Goal: Task Accomplishment & Management: Complete application form

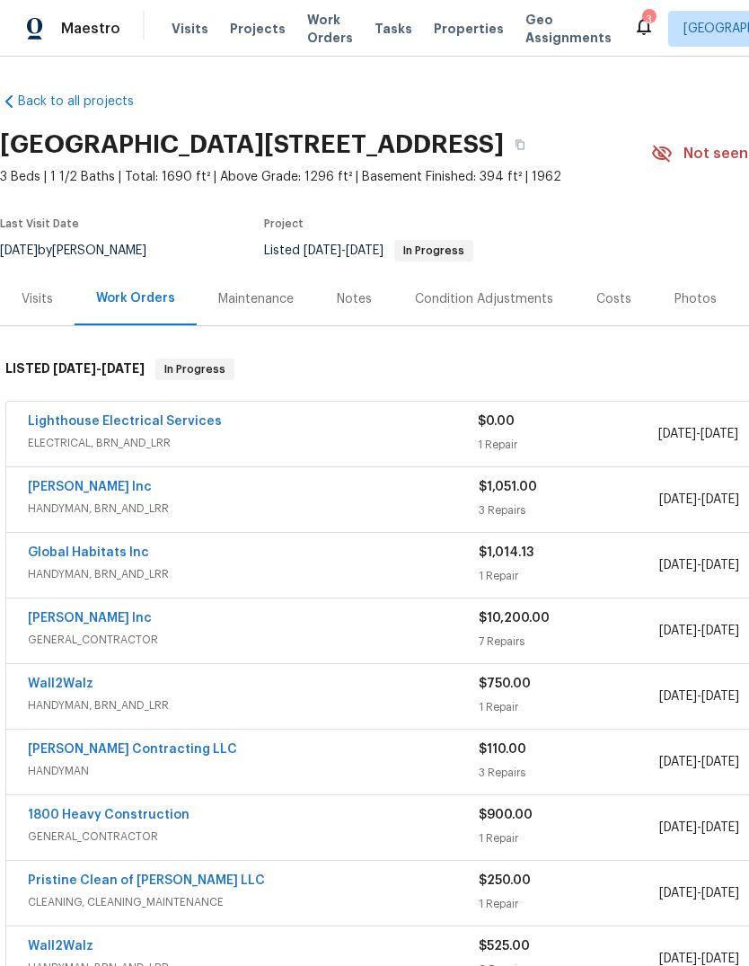
click at [437, 21] on span "Properties" at bounding box center [469, 29] width 70 height 18
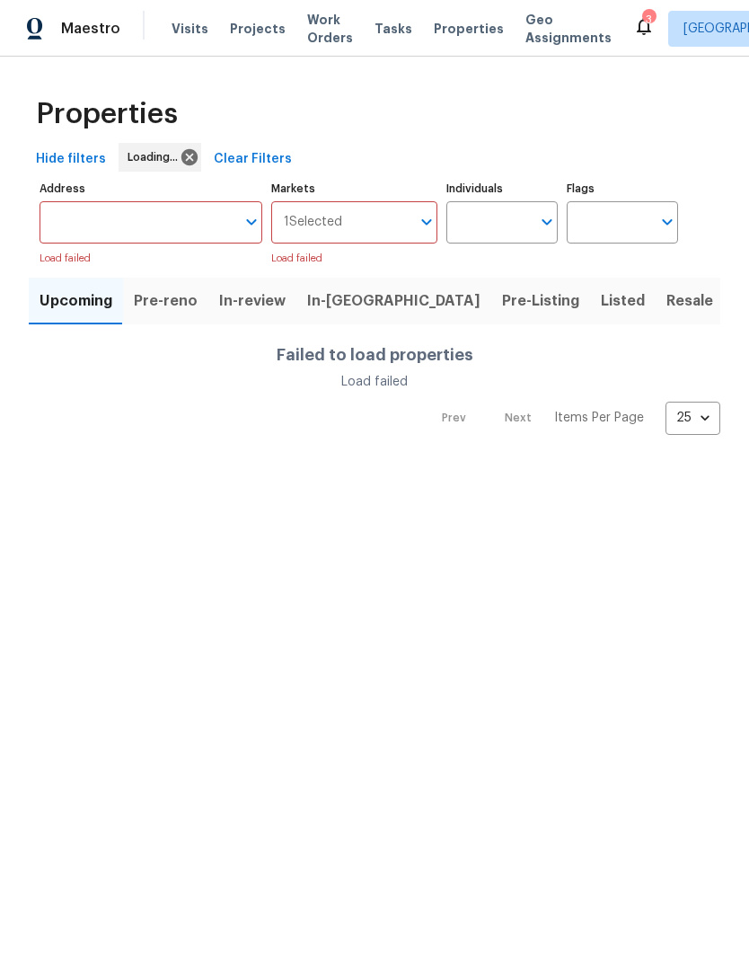
click at [656, 287] on button "Resale" at bounding box center [690, 301] width 68 height 47
click at [601, 293] on span "Listed" at bounding box center [623, 300] width 44 height 25
click at [642, 25] on div "3" at bounding box center [648, 20] width 13 height 18
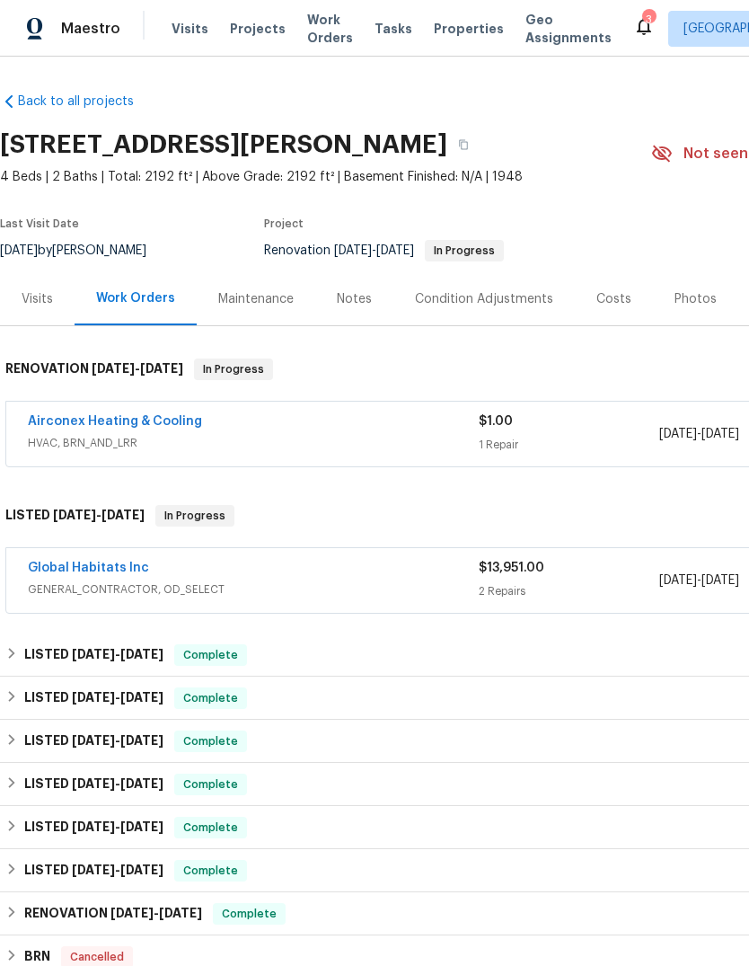
click at [133, 566] on link "Global Habitats Inc" at bounding box center [88, 568] width 121 height 13
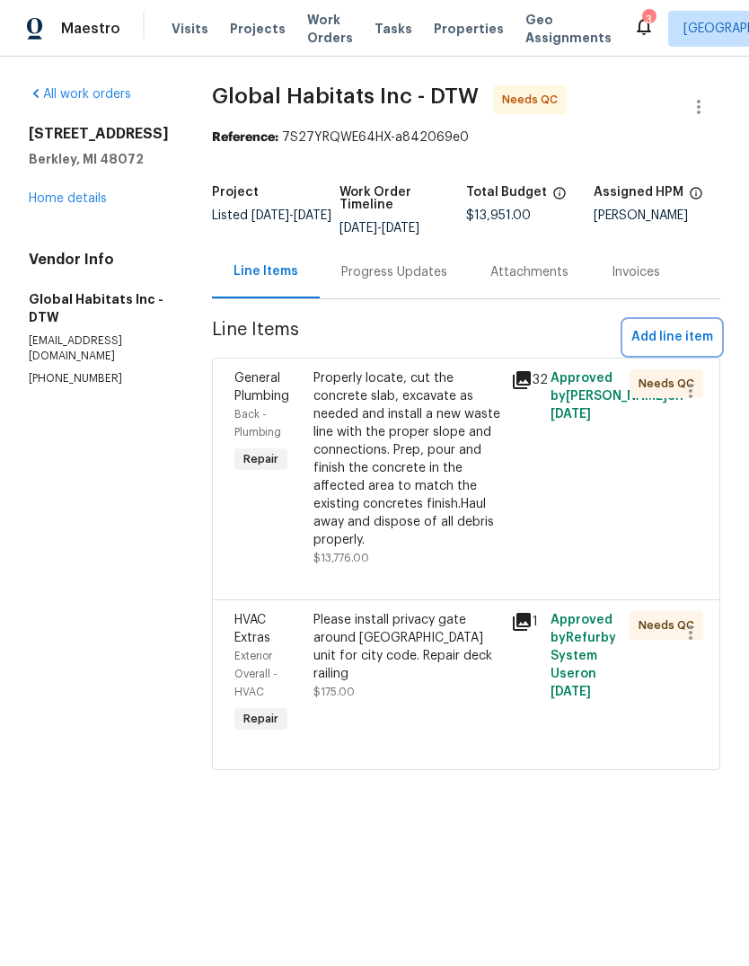
click at [694, 332] on span "Add line item" at bounding box center [673, 337] width 82 height 22
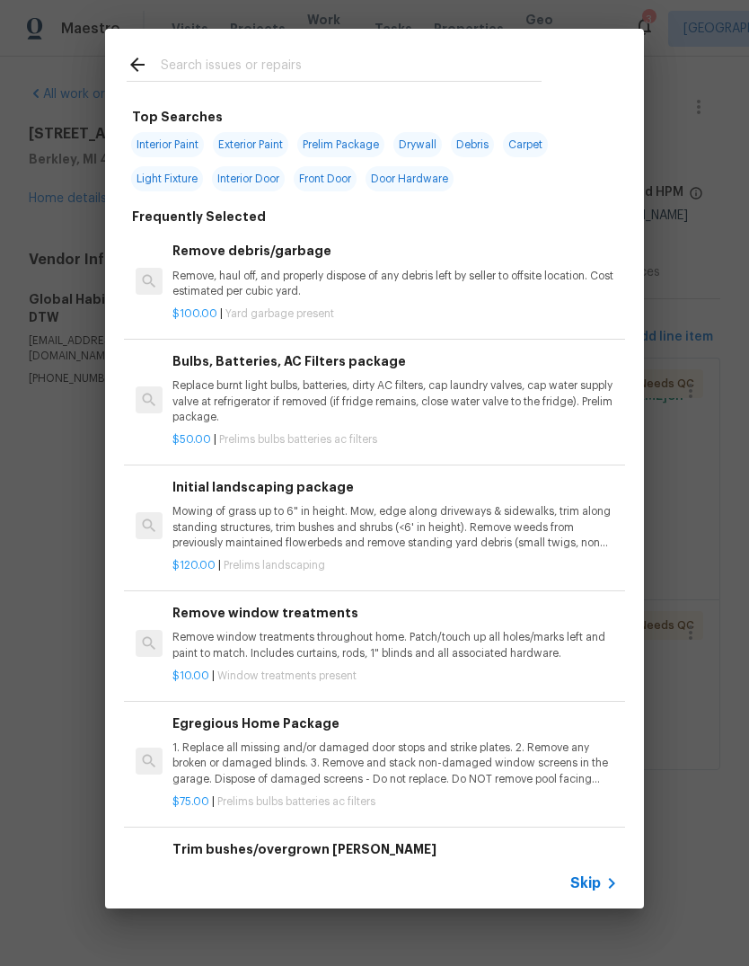
click at [324, 57] on input "text" at bounding box center [351, 67] width 381 height 27
type input "Deck"
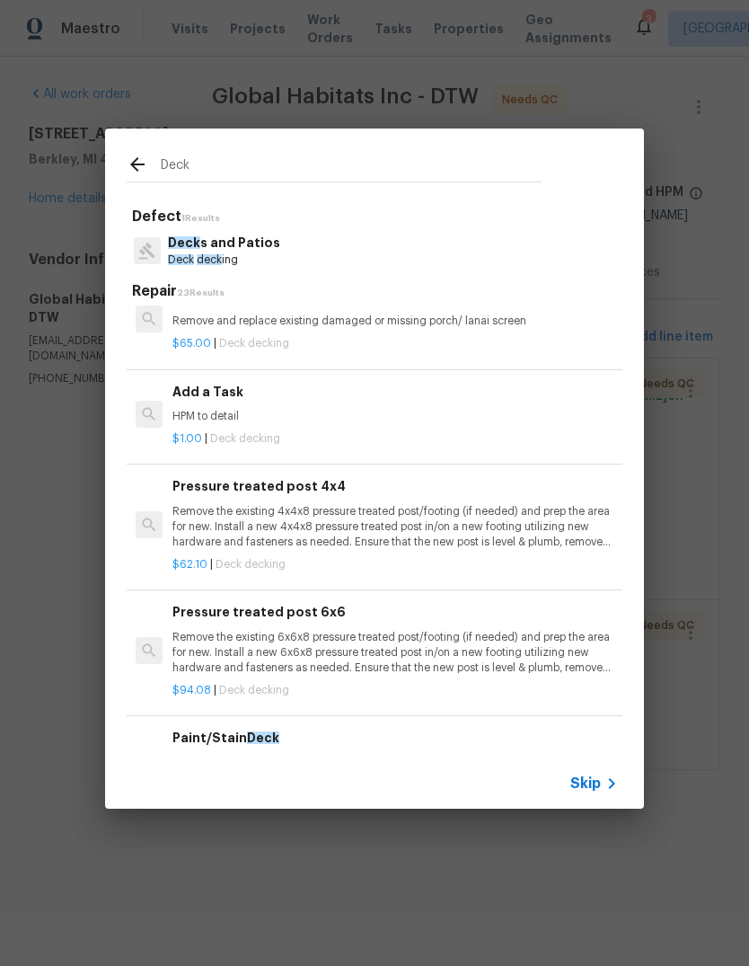
scroll to position [1791, 0]
click at [299, 409] on p "HPM to detail" at bounding box center [395, 416] width 446 height 15
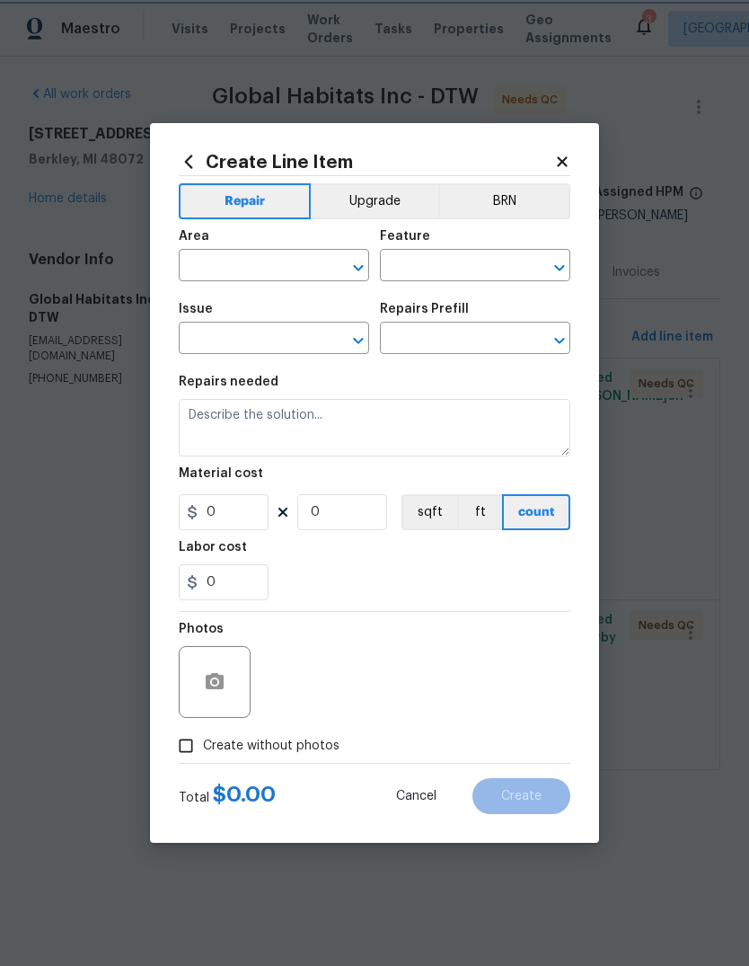
type input "Deck"
type input "Decks and Patios"
type input "Add a Task $1.00"
type textarea "HPM to detail"
type input "1"
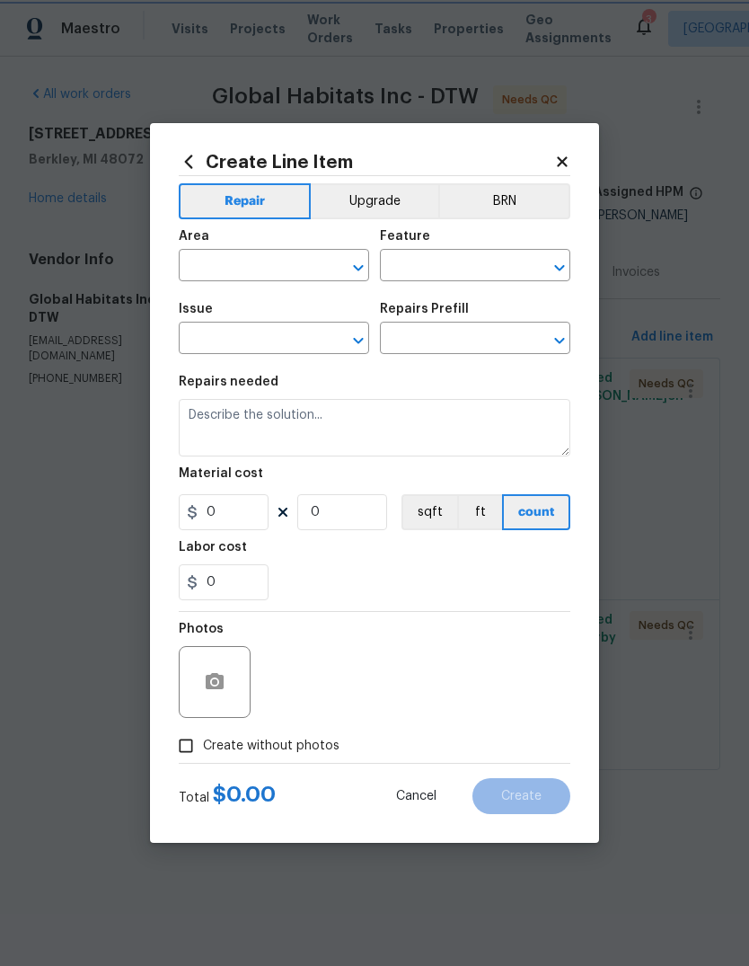
type input "1"
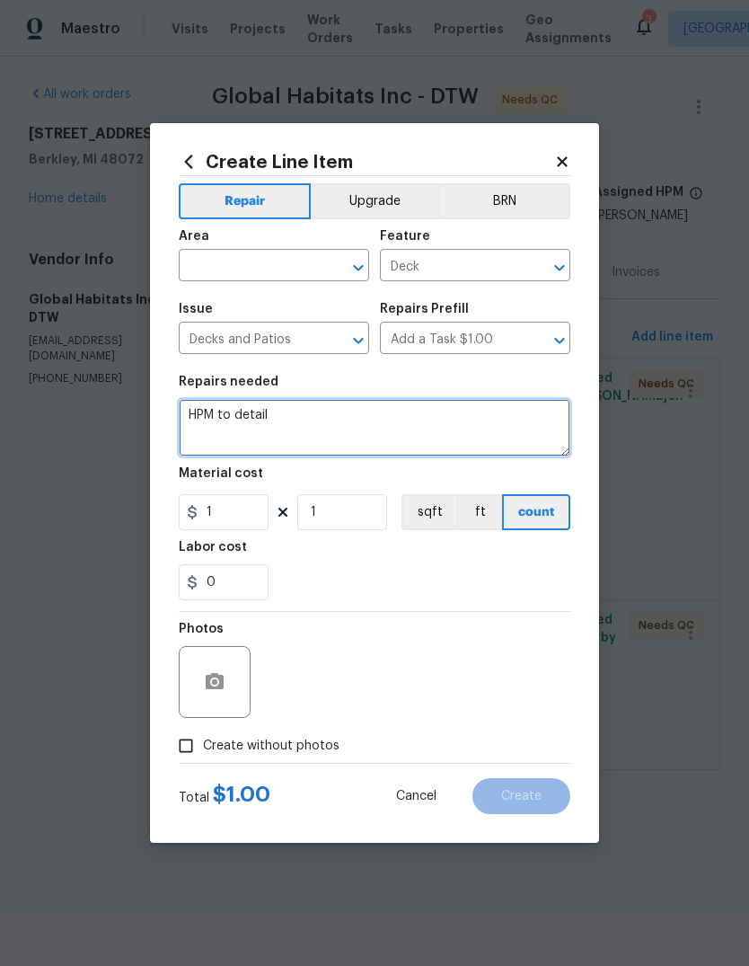
click at [342, 413] on textarea "HPM to detail" at bounding box center [375, 427] width 392 height 57
click at [341, 413] on textarea "HPM to detail" at bounding box center [375, 427] width 392 height 57
click at [321, 426] on textarea "HPM to detail" at bounding box center [375, 427] width 392 height 57
click at [251, 417] on textarea "HPM to detail" at bounding box center [375, 427] width 392 height 57
click at [233, 421] on textarea "HPM to detail" at bounding box center [375, 427] width 392 height 57
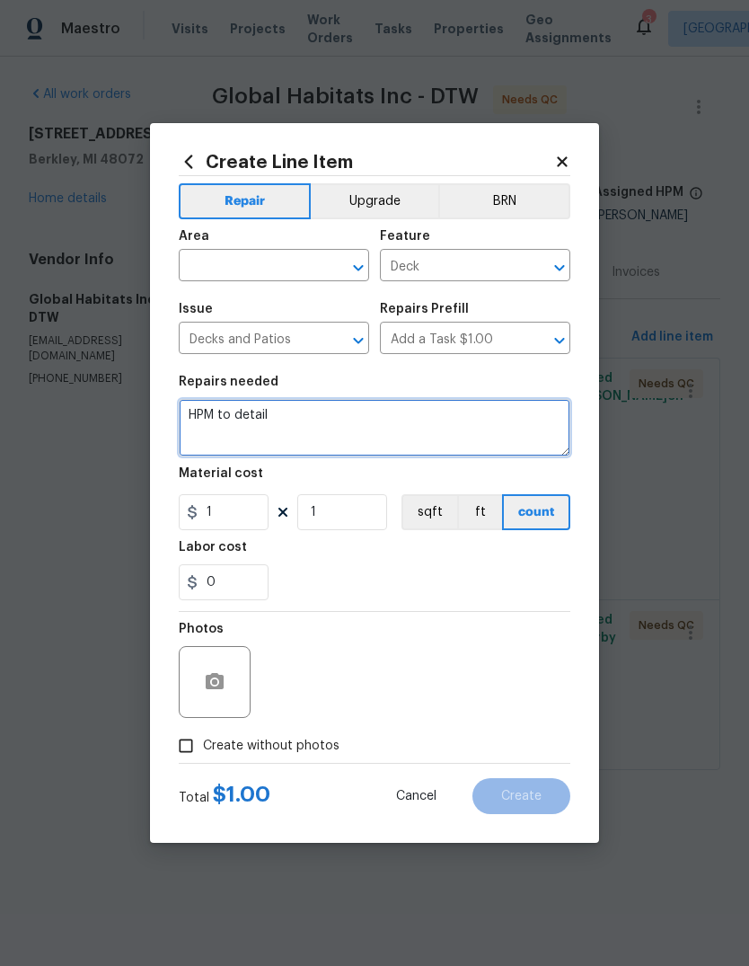
click at [233, 420] on textarea "HPM to detail" at bounding box center [375, 427] width 392 height 57
click at [249, 427] on textarea "HPM to detail" at bounding box center [375, 427] width 392 height 57
type textarea "Tighten railing as mentioned in the other WOs"
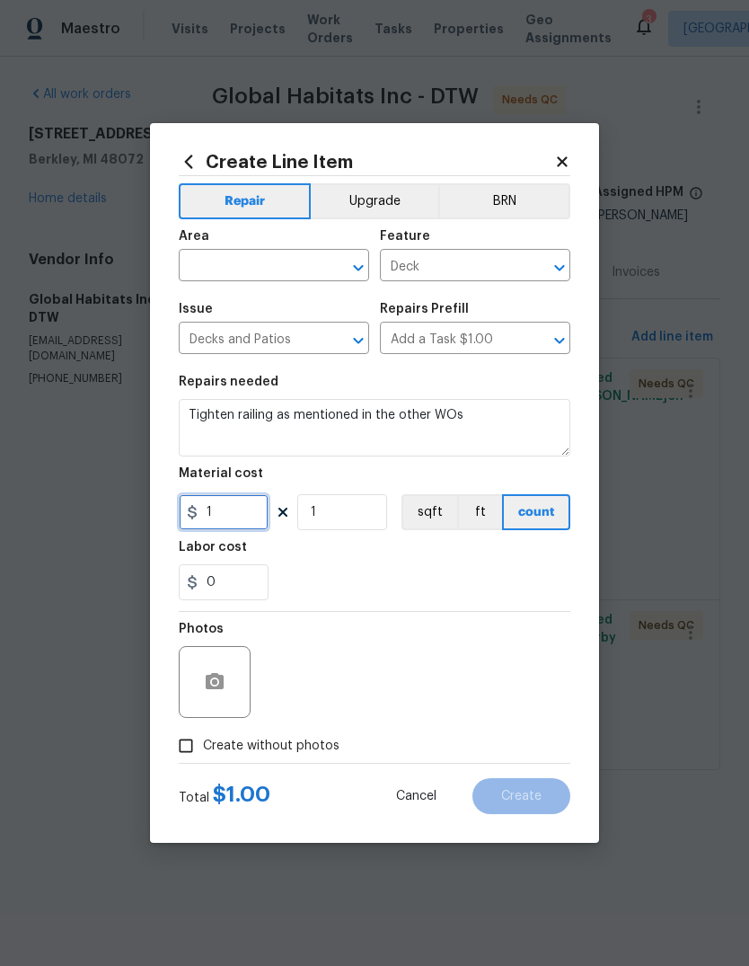
click at [237, 519] on input "1" at bounding box center [224, 512] width 90 height 36
type input "10"
click at [495, 558] on div "Labor cost" at bounding box center [375, 552] width 392 height 23
click at [285, 266] on input "text" at bounding box center [249, 267] width 140 height 28
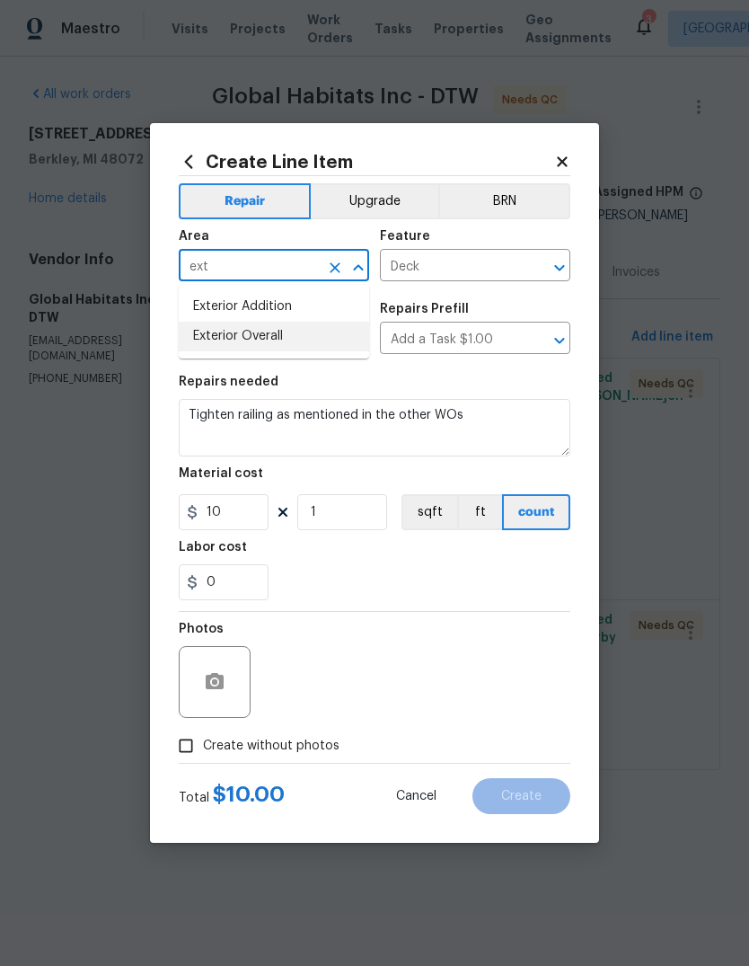
click at [279, 334] on li "Exterior Overall" at bounding box center [274, 337] width 190 height 30
type input "Exterior Overall"
click at [347, 576] on div "0" at bounding box center [375, 582] width 392 height 36
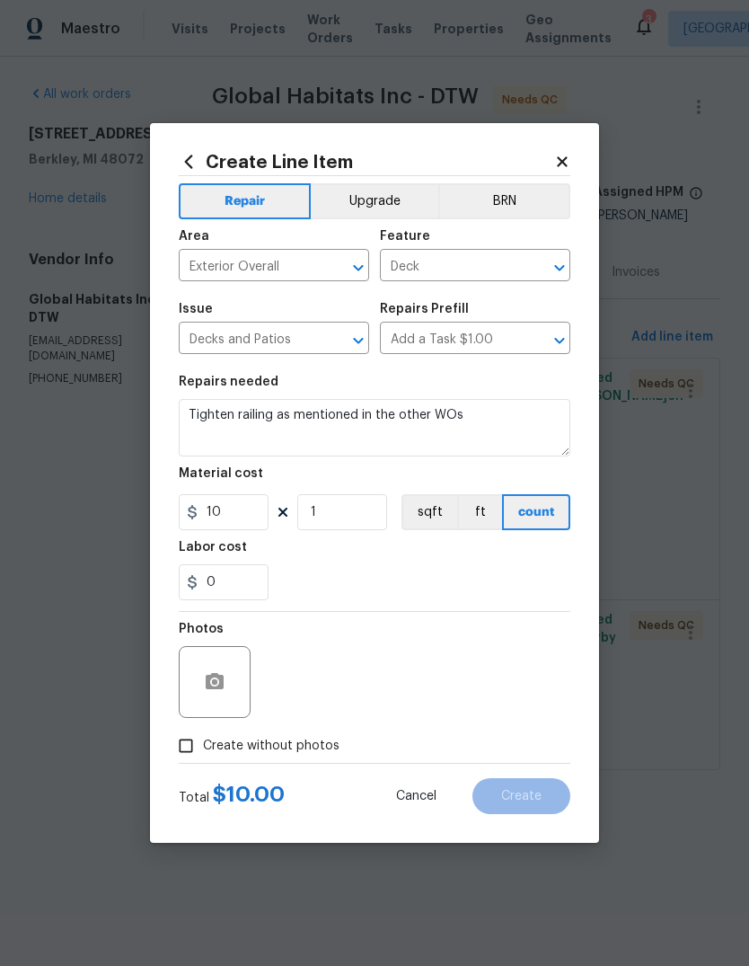
click at [302, 755] on span "Create without photos" at bounding box center [271, 746] width 137 height 19
click at [203, 755] on input "Create without photos" at bounding box center [186, 746] width 34 height 34
click at [299, 753] on span "Create without photos" at bounding box center [271, 746] width 137 height 19
click at [203, 753] on input "Create without photos" at bounding box center [186, 746] width 34 height 34
click at [223, 692] on icon "button" at bounding box center [215, 682] width 22 height 22
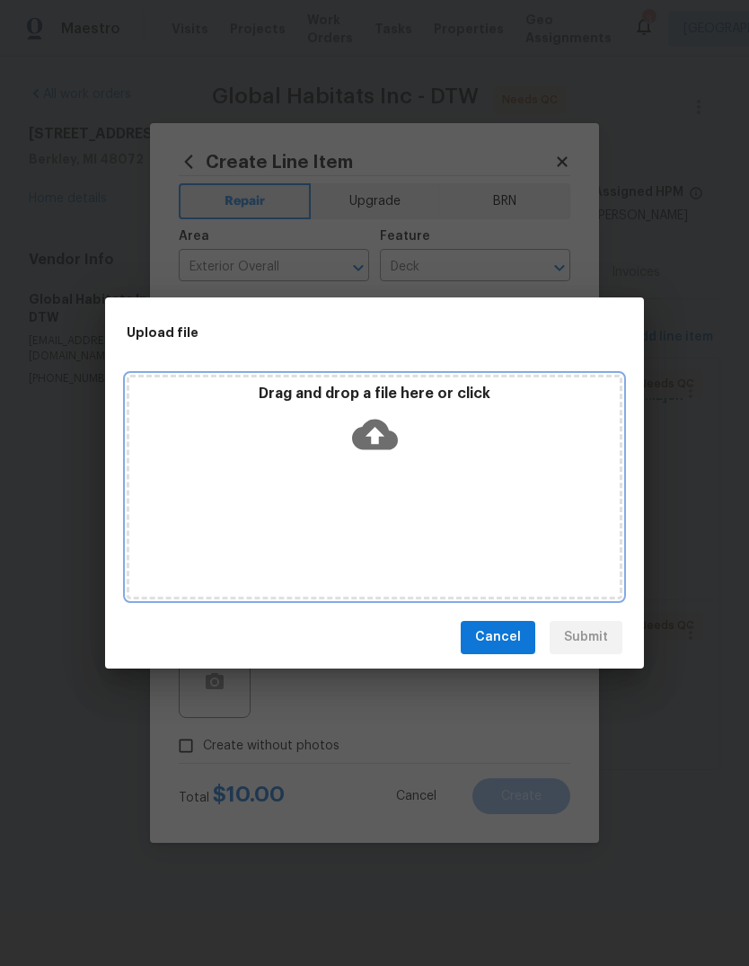
click at [446, 409] on div "Drag and drop a file here or click" at bounding box center [374, 423] width 491 height 77
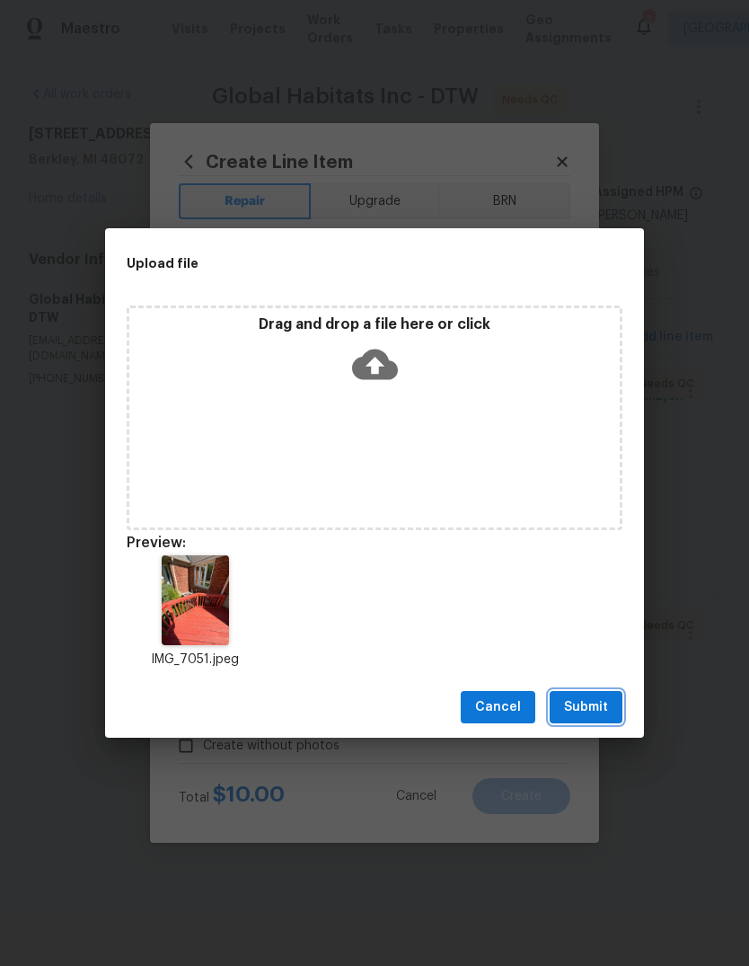
click at [586, 704] on span "Submit" at bounding box center [586, 707] width 44 height 22
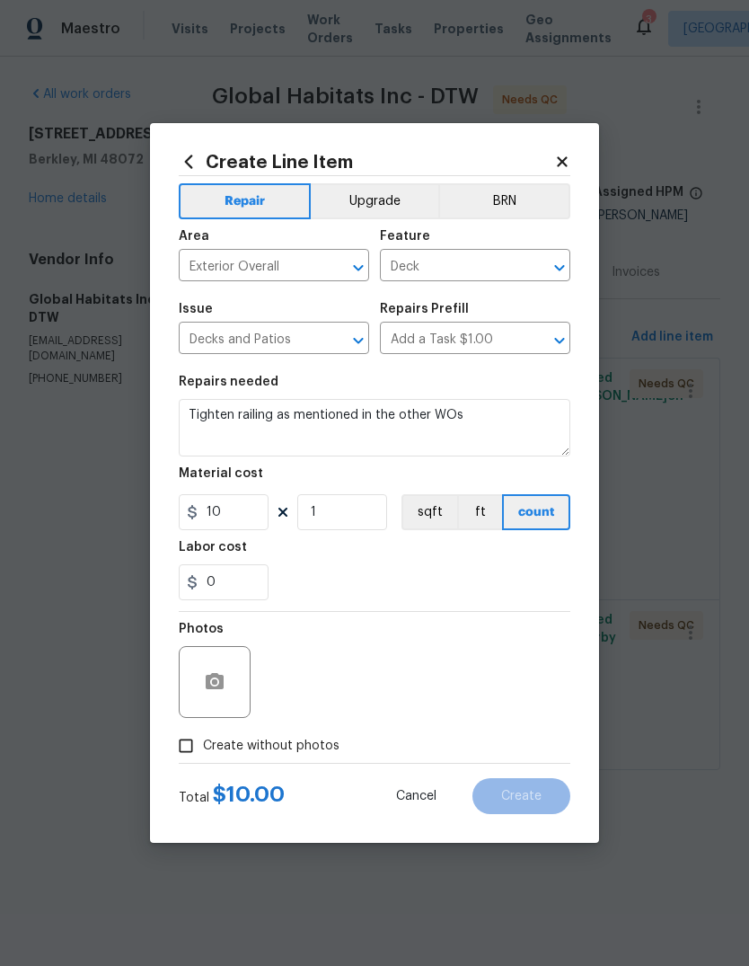
click at [515, 569] on div "0" at bounding box center [375, 582] width 392 height 36
click at [517, 570] on div "0" at bounding box center [375, 582] width 392 height 36
click at [460, 559] on div "Labor cost" at bounding box center [375, 552] width 392 height 23
click at [299, 754] on span "Create without photos" at bounding box center [271, 746] width 137 height 19
click at [203, 754] on input "Create without photos" at bounding box center [186, 746] width 34 height 34
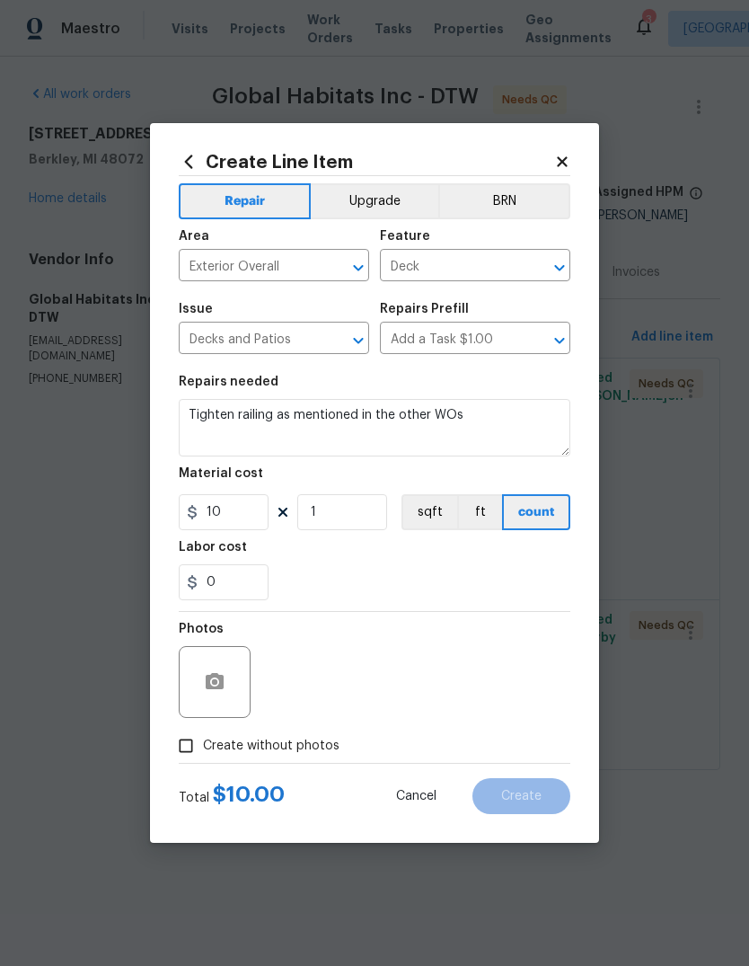
checkbox input "true"
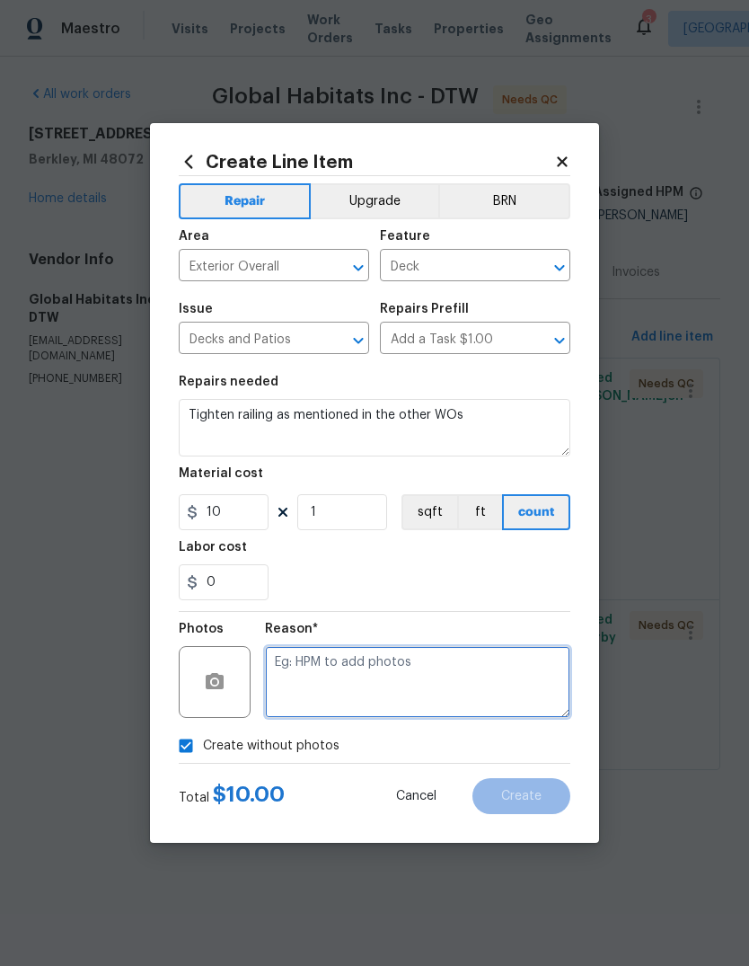
click at [488, 670] on textarea at bounding box center [417, 682] width 305 height 72
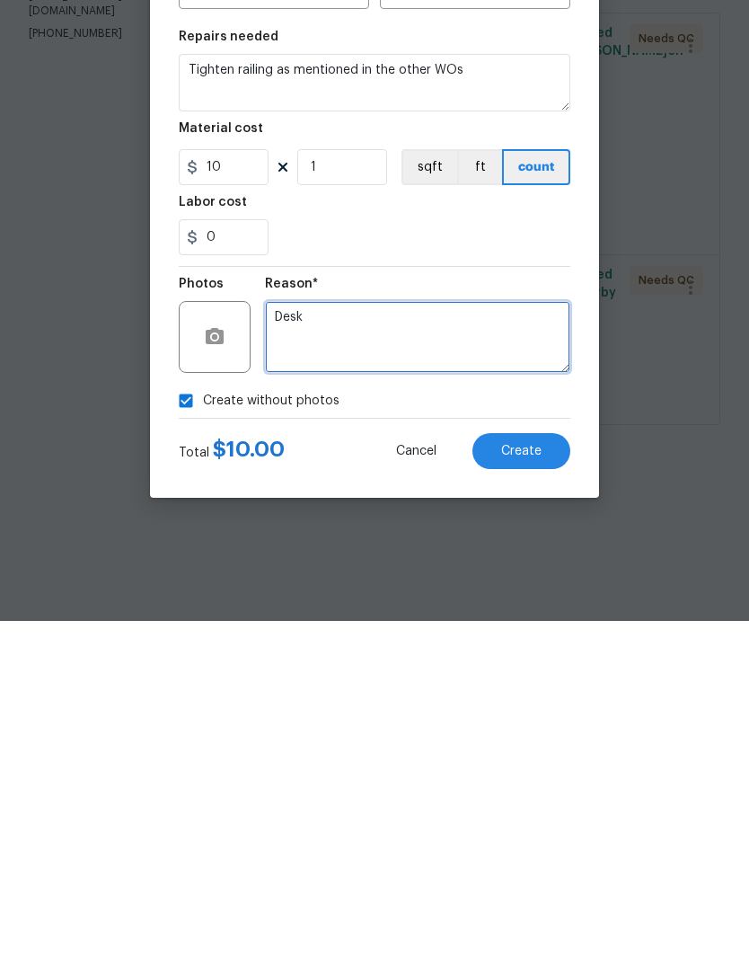
type textarea "Desk"
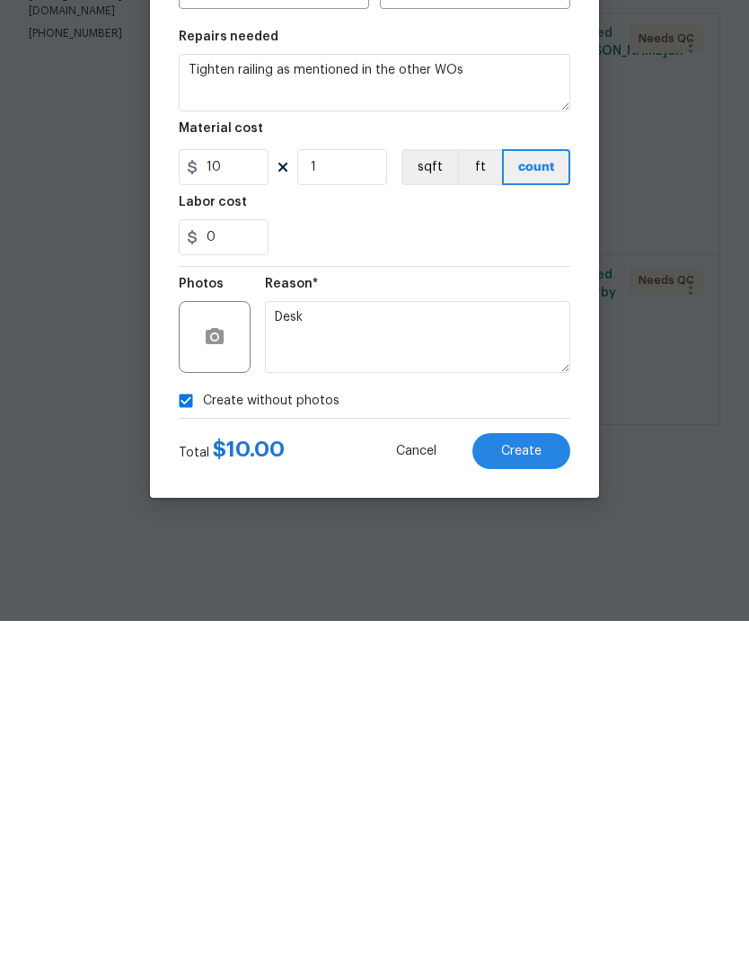
click at [524, 778] on button "Create" at bounding box center [522, 796] width 98 height 36
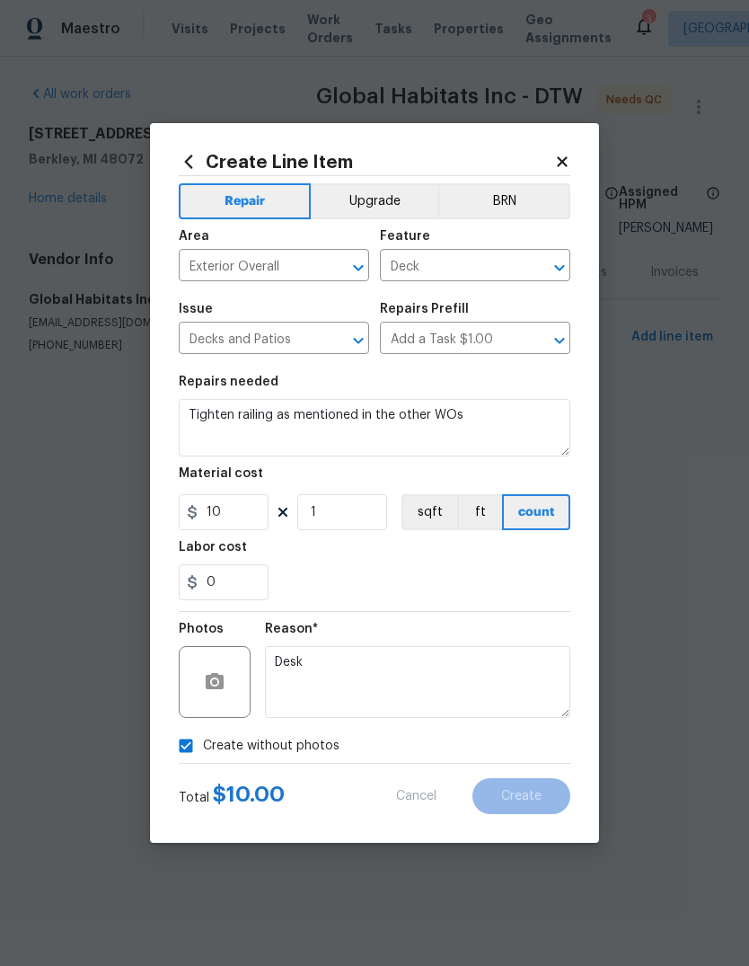
type input "0"
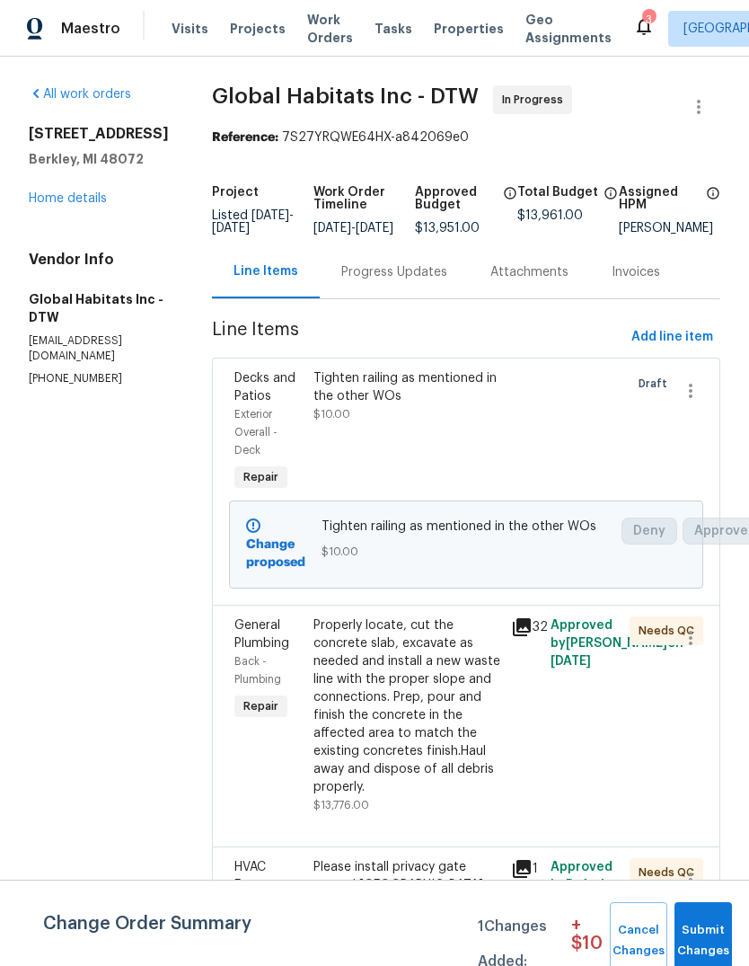
click at [385, 274] on div "Progress Updates" at bounding box center [394, 271] width 149 height 53
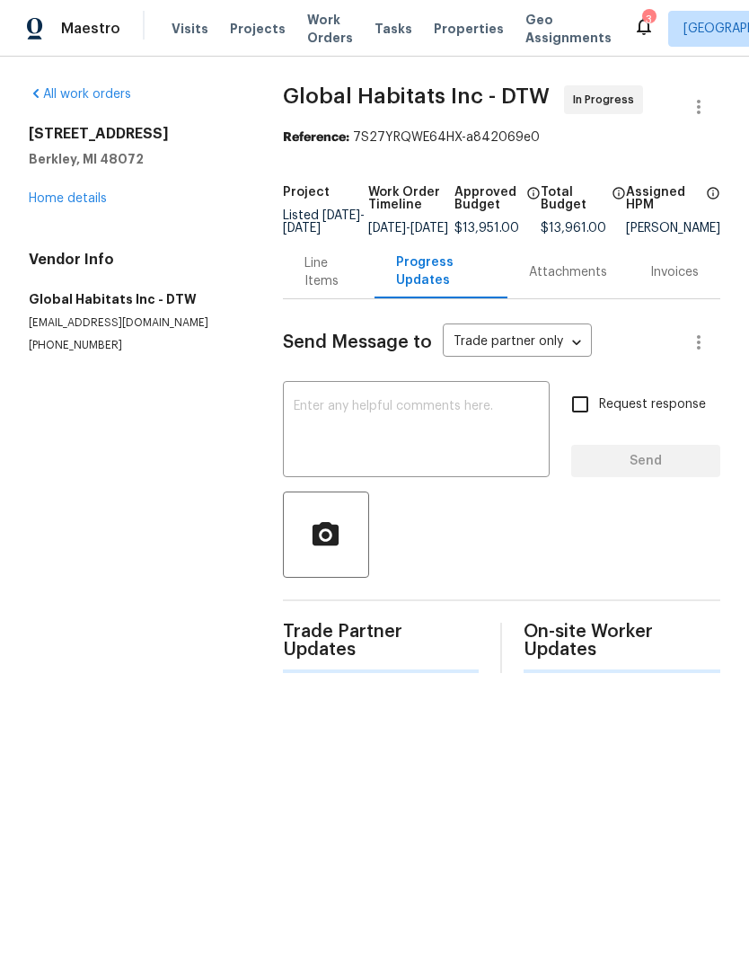
click at [386, 406] on div "x ​" at bounding box center [416, 431] width 267 height 92
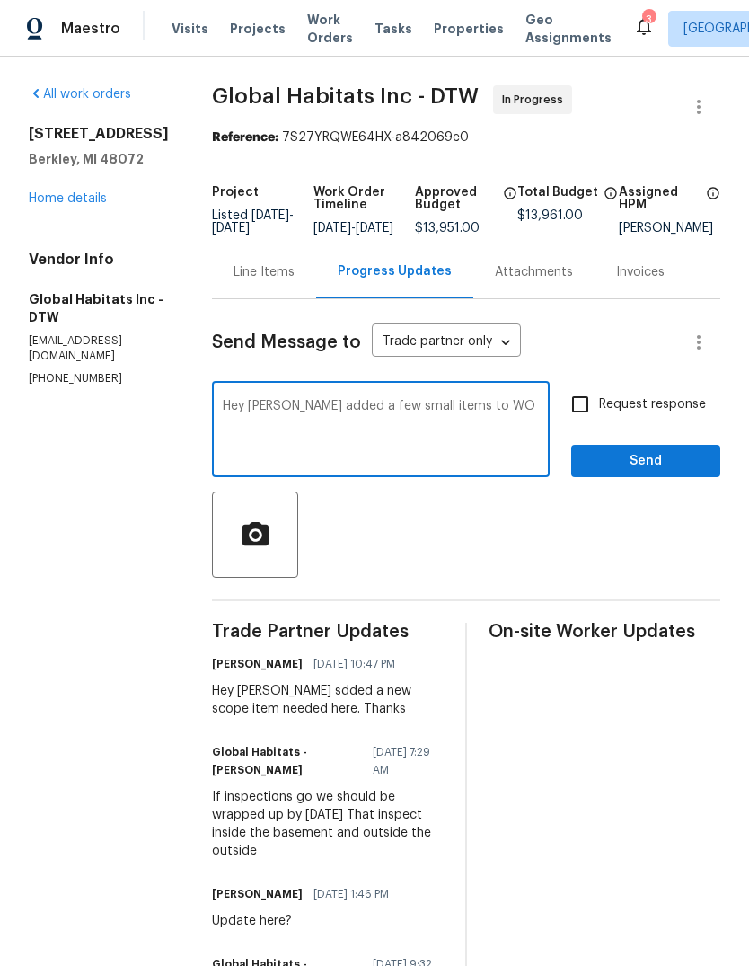
type textarea "Hey [PERSON_NAME] added a few small items to WO"
click at [668, 408] on span "Request response" at bounding box center [652, 404] width 107 height 19
click at [599, 408] on input "Request response" at bounding box center [581, 404] width 38 height 38
checkbox input "true"
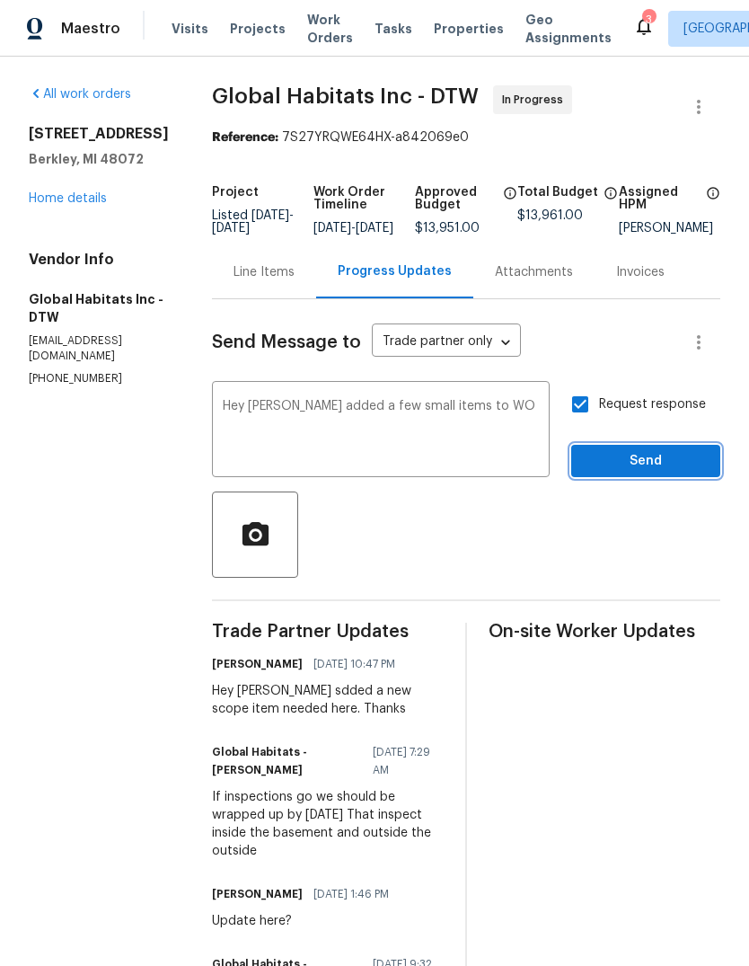
click at [662, 473] on span "Send" at bounding box center [646, 461] width 120 height 22
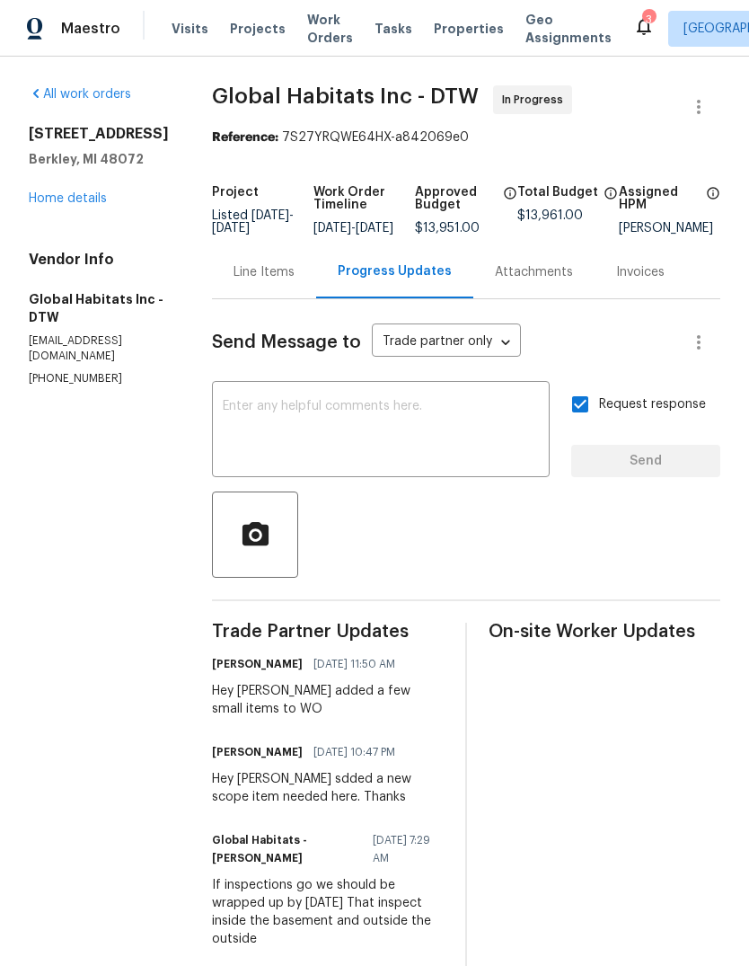
click at [76, 205] on link "Home details" at bounding box center [68, 198] width 78 height 13
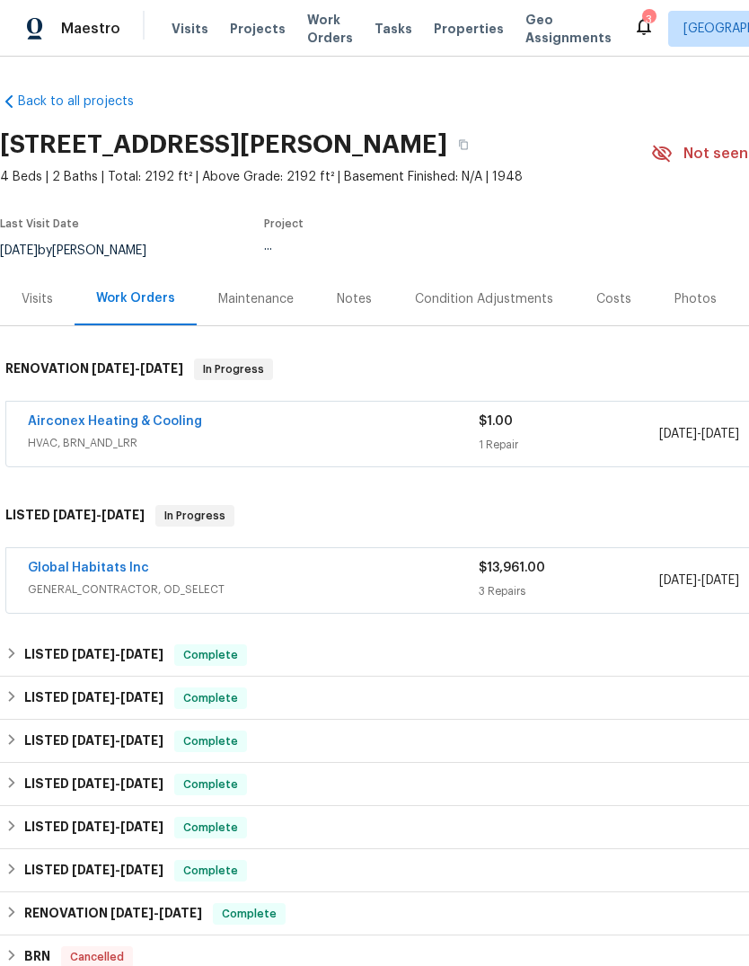
click at [108, 566] on link "Global Habitats Inc" at bounding box center [88, 568] width 121 height 13
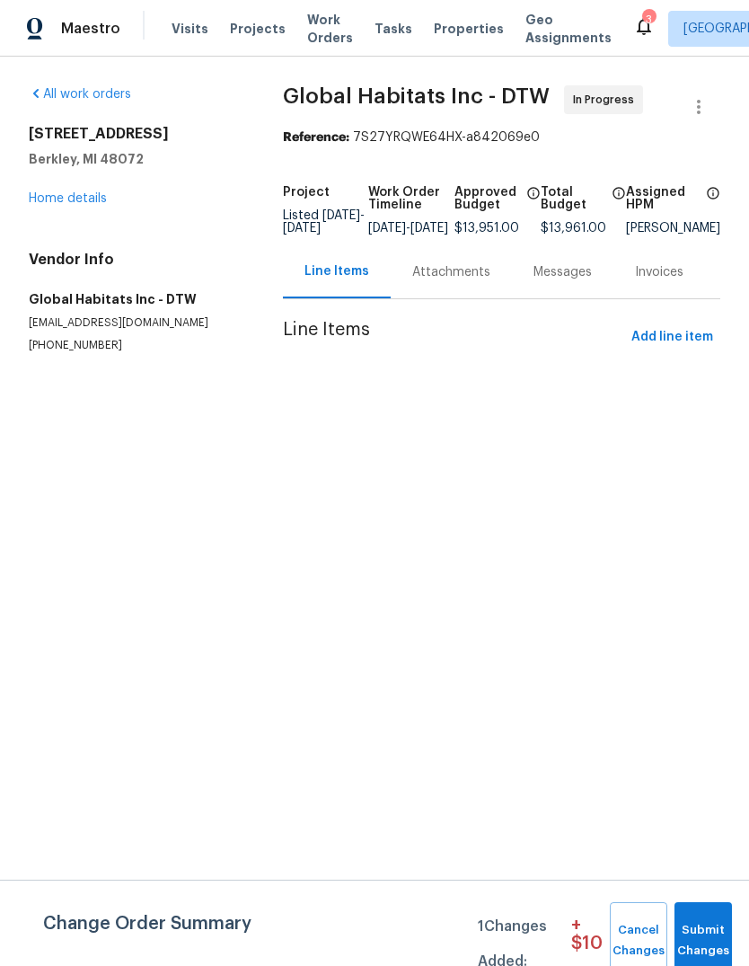
click at [447, 281] on div "Attachments" at bounding box center [451, 272] width 78 height 18
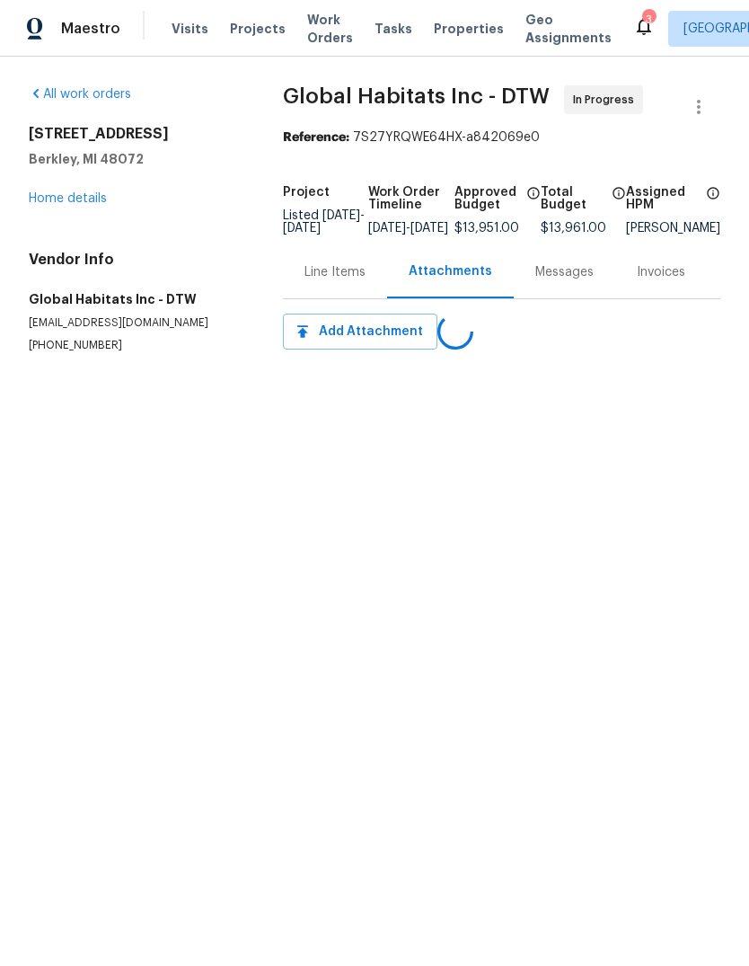
click at [75, 181] on div "[STREET_ADDRESS][PERSON_NAME] Home details" at bounding box center [134, 166] width 211 height 83
click at [63, 215] on div "All work orders [STREET_ADDRESS] Home details Vendor Info Global Habitats Inc -…" at bounding box center [134, 219] width 211 height 268
click at [336, 297] on div "Line Items" at bounding box center [335, 271] width 104 height 53
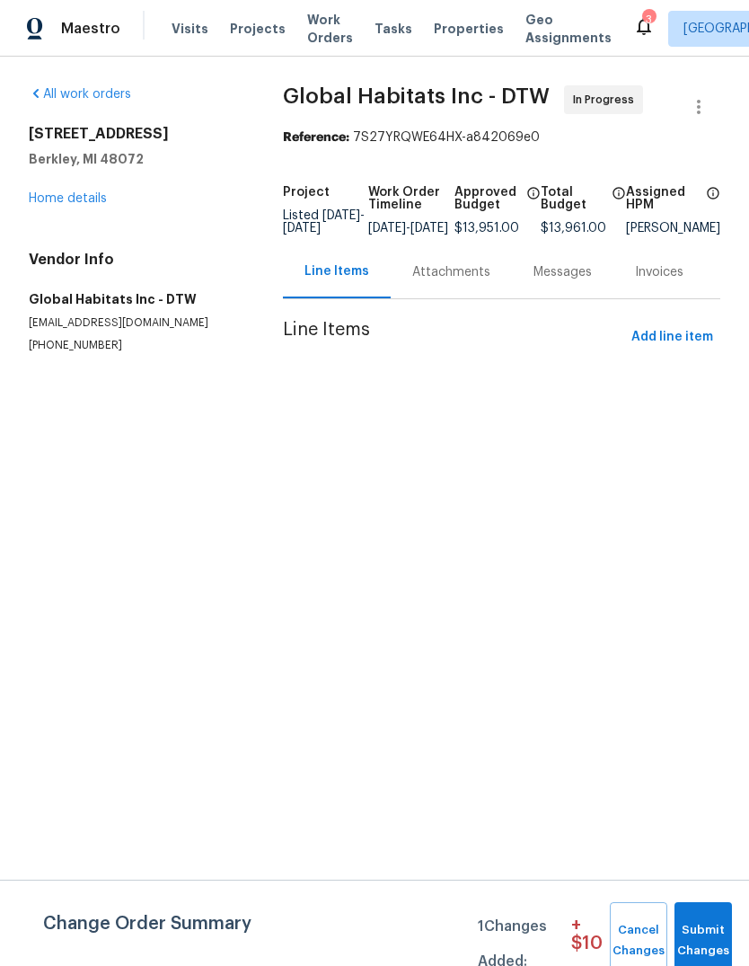
click at [51, 195] on link "Home details" at bounding box center [68, 198] width 78 height 13
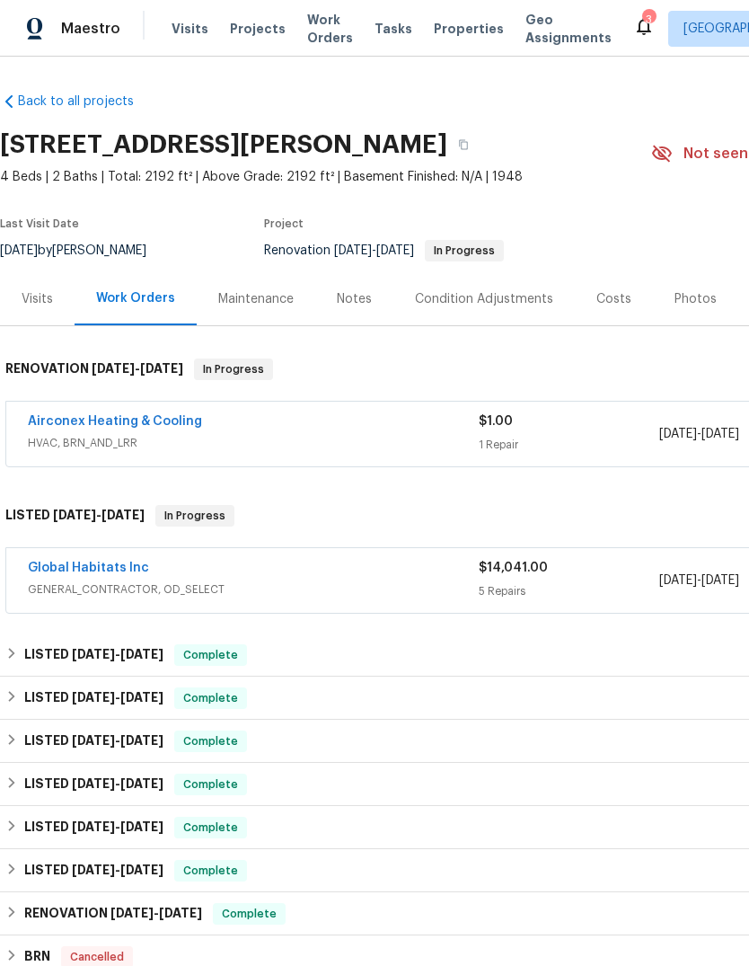
click at [121, 571] on link "Global Habitats Inc" at bounding box center [88, 568] width 121 height 13
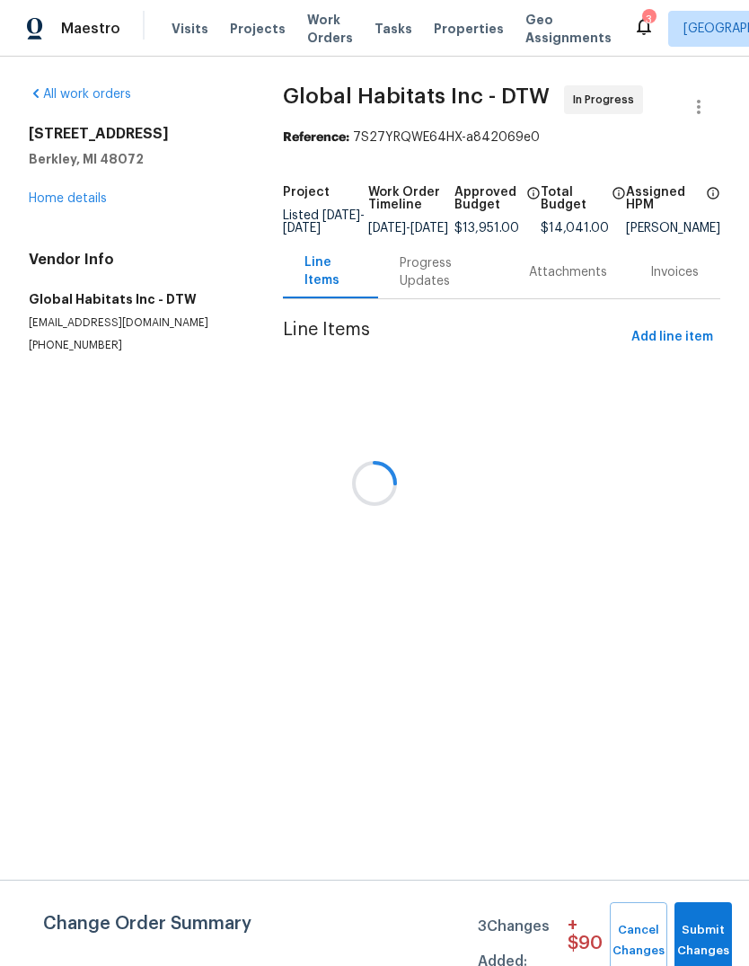
click at [406, 273] on div at bounding box center [374, 483] width 749 height 966
click at [411, 281] on div at bounding box center [374, 483] width 749 height 966
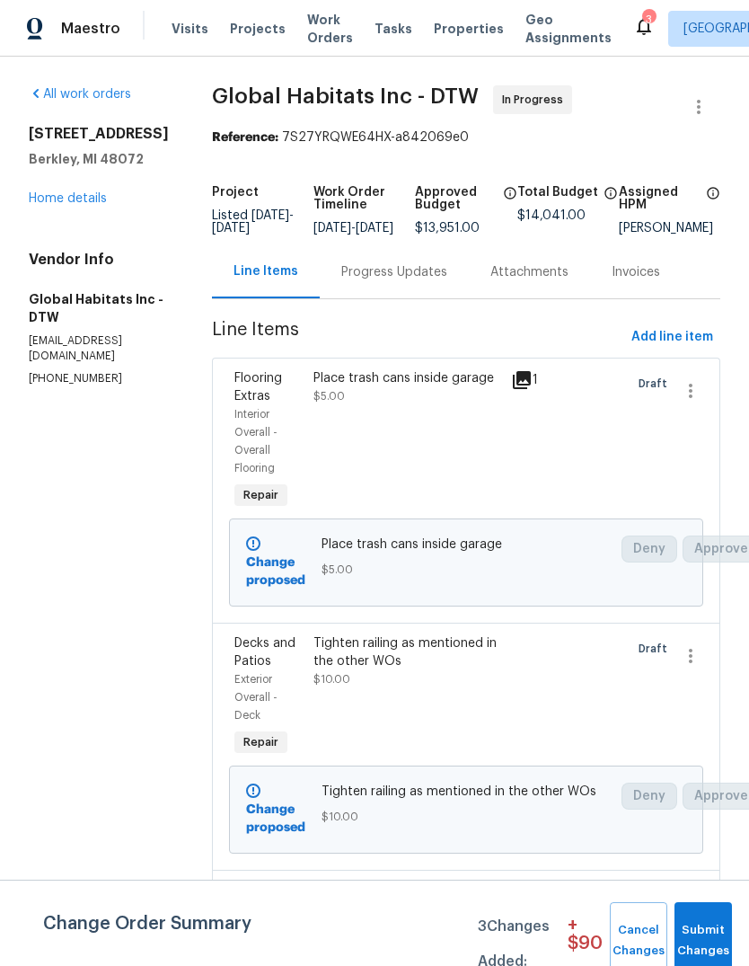
click at [395, 279] on div "Progress Updates" at bounding box center [394, 272] width 106 height 18
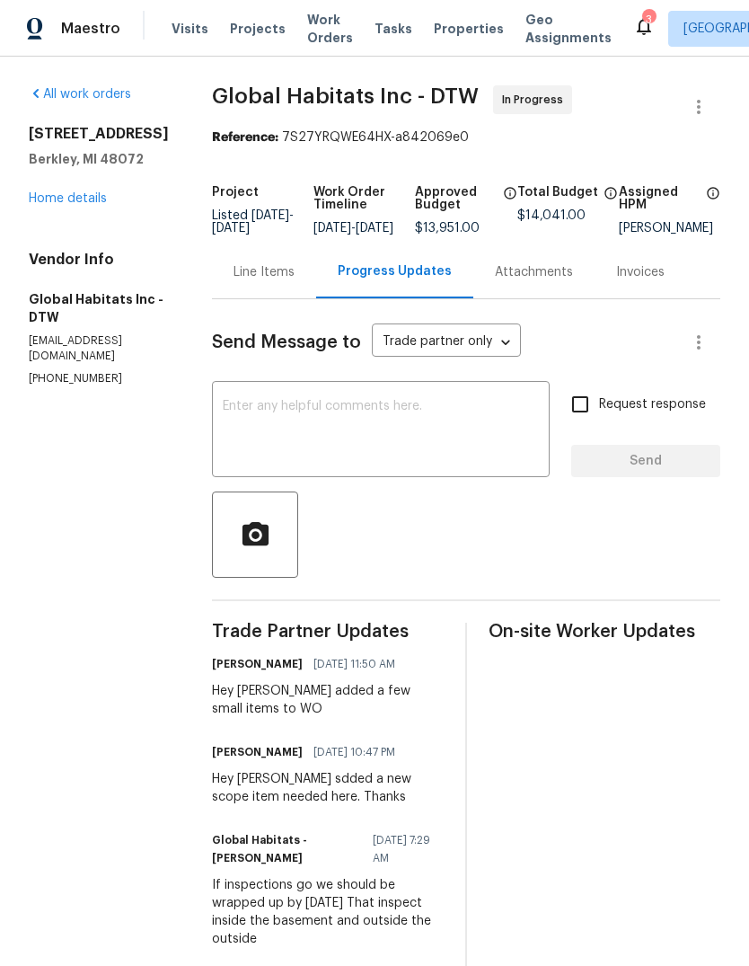
click at [236, 281] on div "Line Items" at bounding box center [264, 272] width 61 height 18
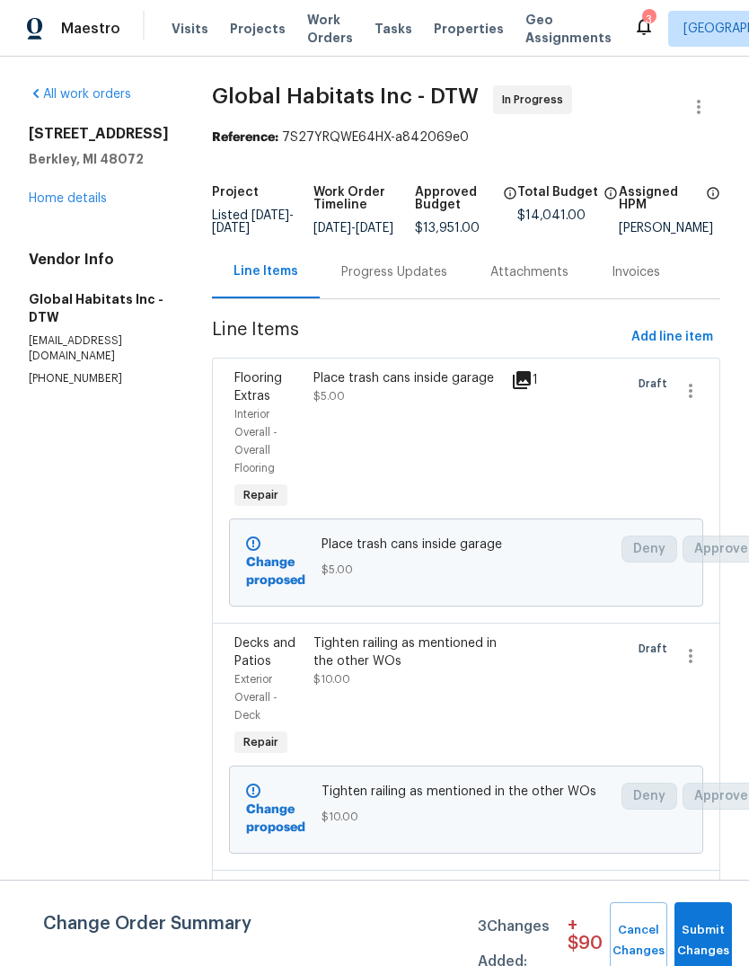
click at [81, 205] on link "Home details" at bounding box center [68, 198] width 78 height 13
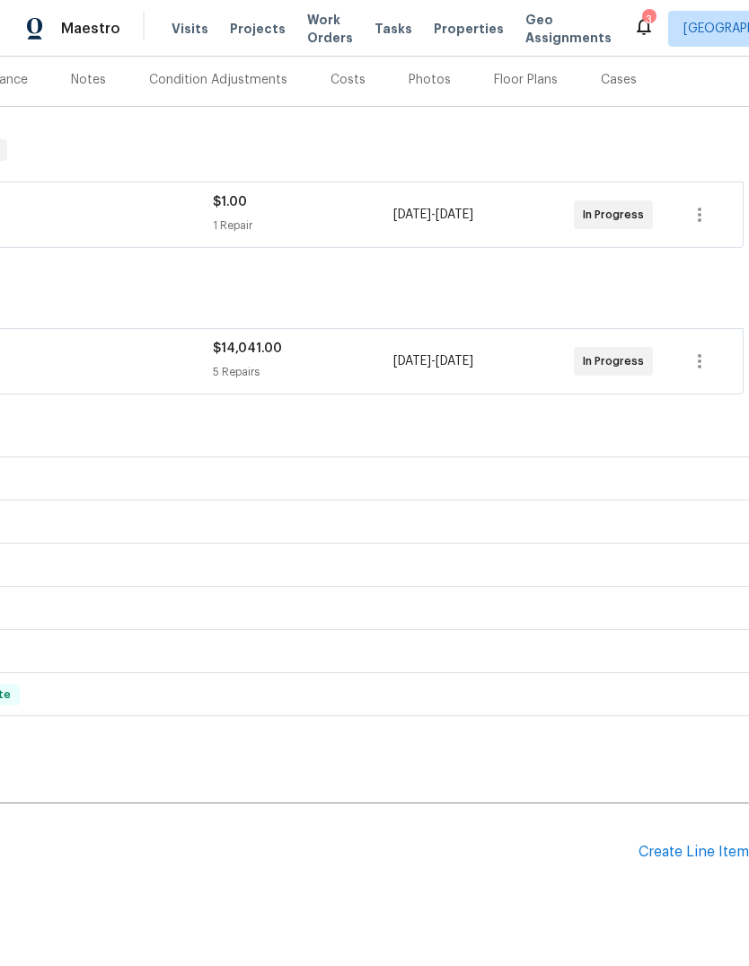
scroll to position [219, 266]
click at [702, 852] on div "Create Line Item" at bounding box center [694, 852] width 111 height 17
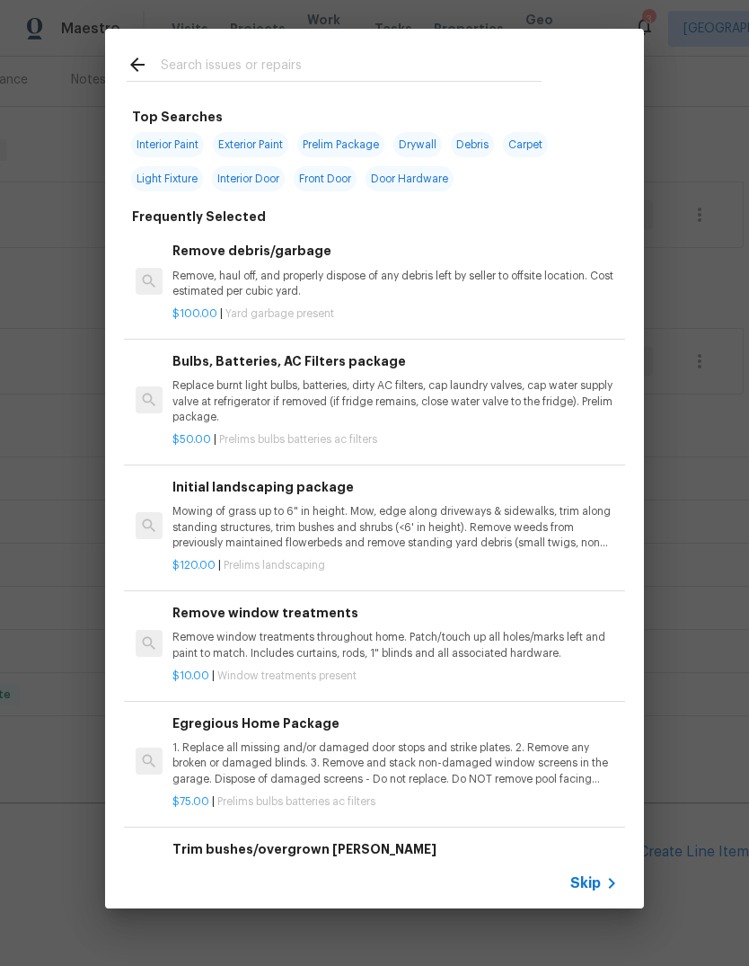
click at [341, 58] on input "text" at bounding box center [351, 67] width 381 height 27
type input "Clean"
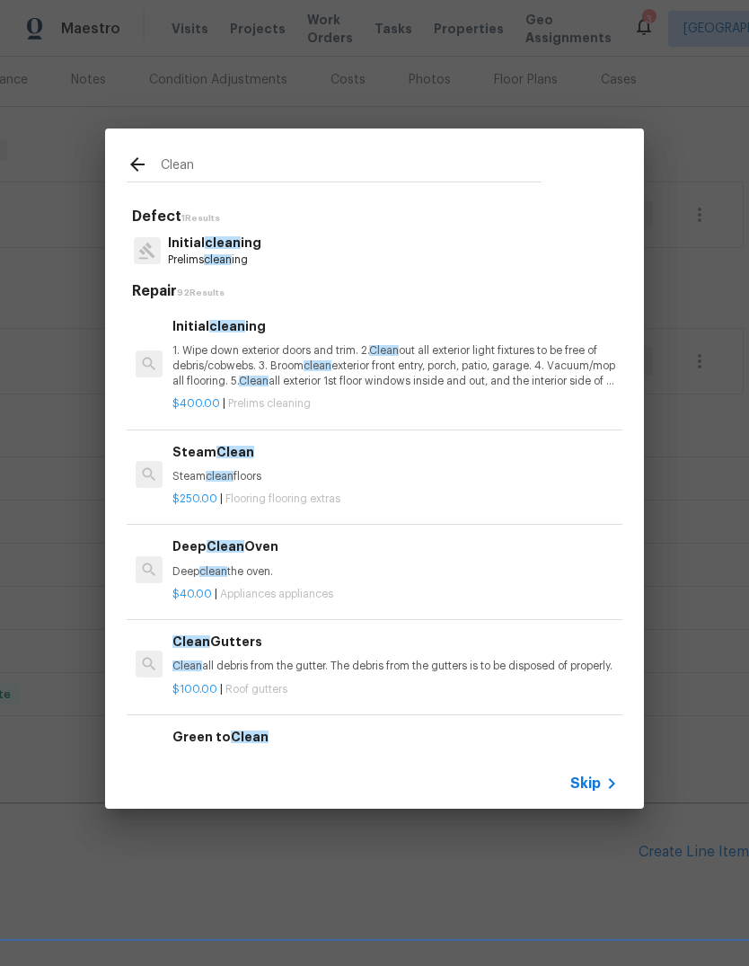
click at [414, 347] on p "1. Wipe down exterior doors and trim. 2. Clean out all exterior light fixtures …" at bounding box center [395, 366] width 446 height 46
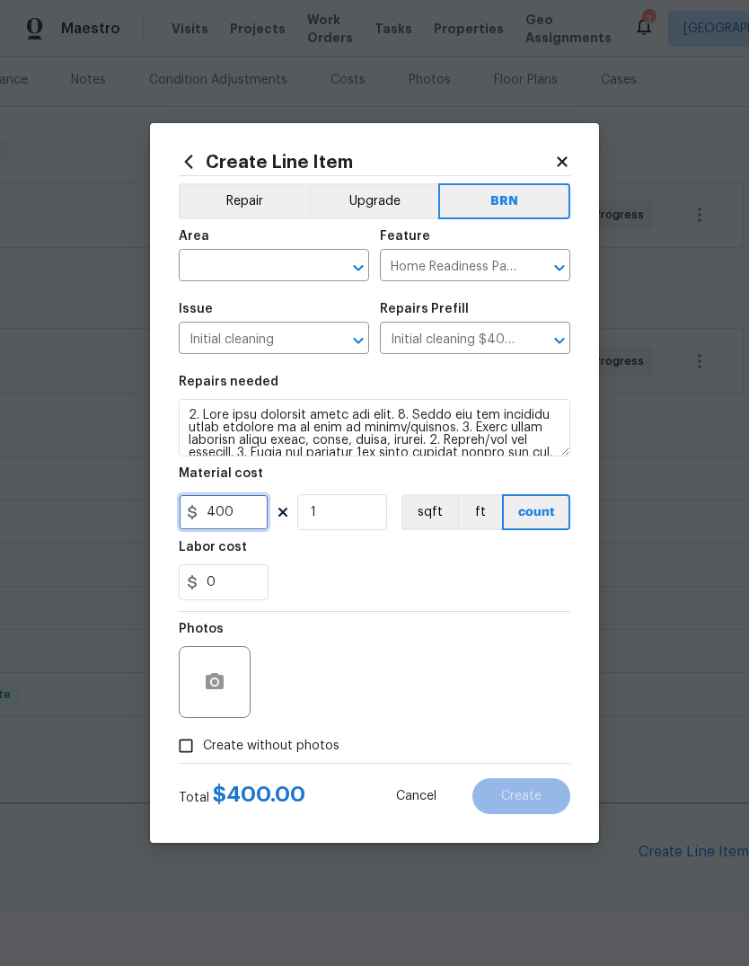
click at [231, 499] on input "400" at bounding box center [224, 512] width 90 height 36
click at [230, 499] on input "400" at bounding box center [224, 512] width 90 height 36
click at [237, 514] on input "400" at bounding box center [224, 512] width 90 height 36
type input "150"
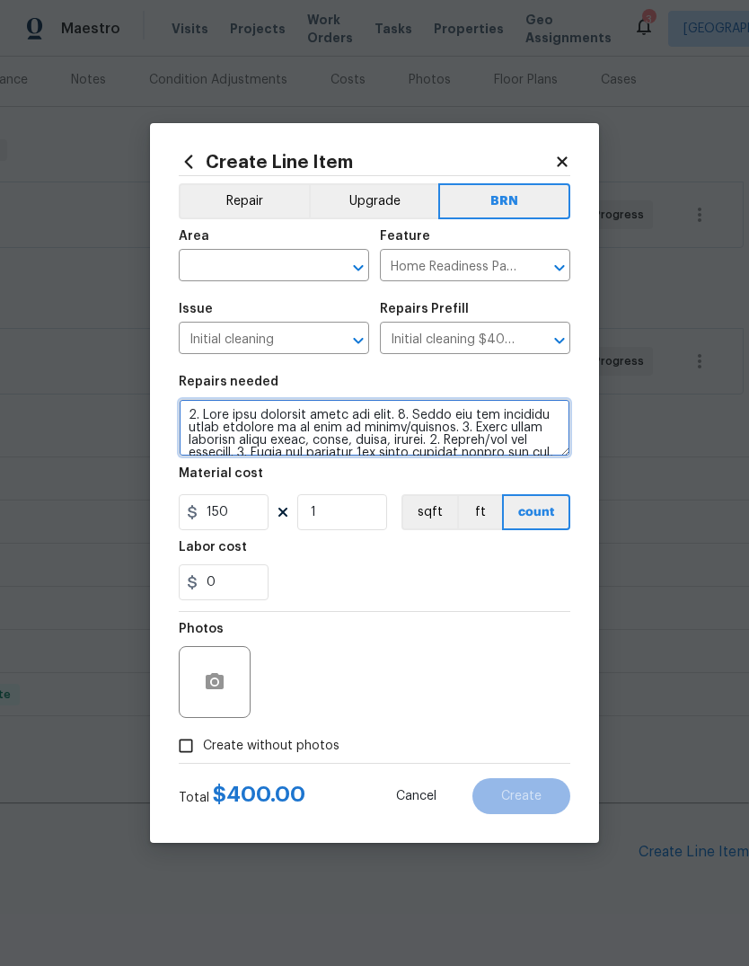
click at [375, 418] on textarea at bounding box center [375, 427] width 392 height 57
click at [375, 417] on textarea at bounding box center [375, 427] width 392 height 57
click at [389, 433] on textarea at bounding box center [375, 427] width 392 height 57
click at [389, 432] on textarea at bounding box center [375, 427] width 392 height 57
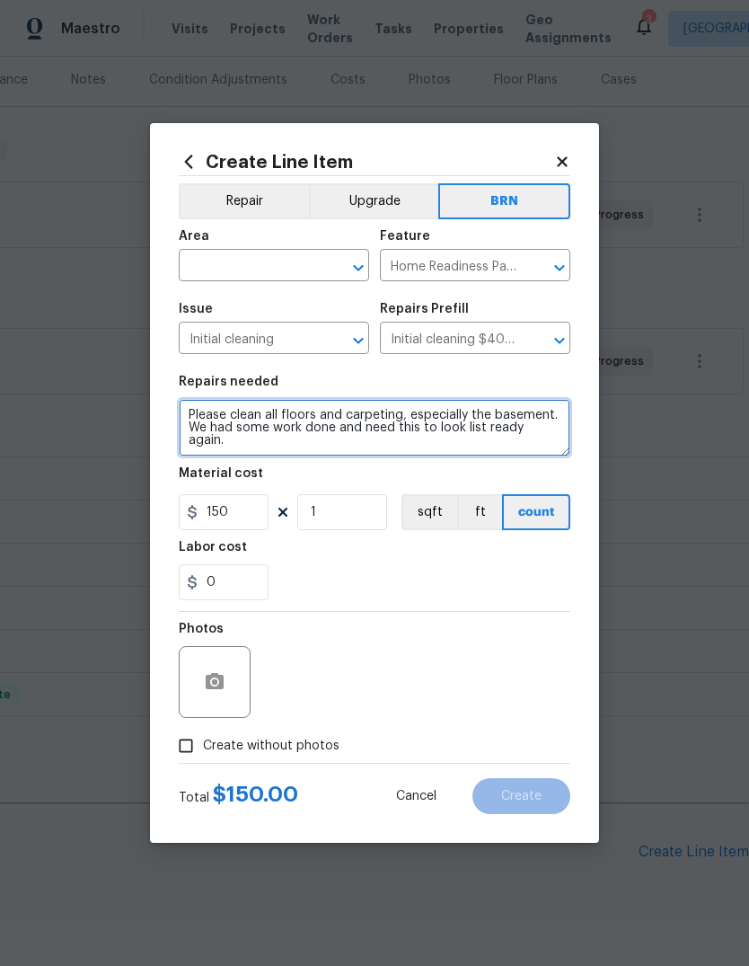
type textarea "Please clean all floors and carpeting, especially the basement. We had some wor…"
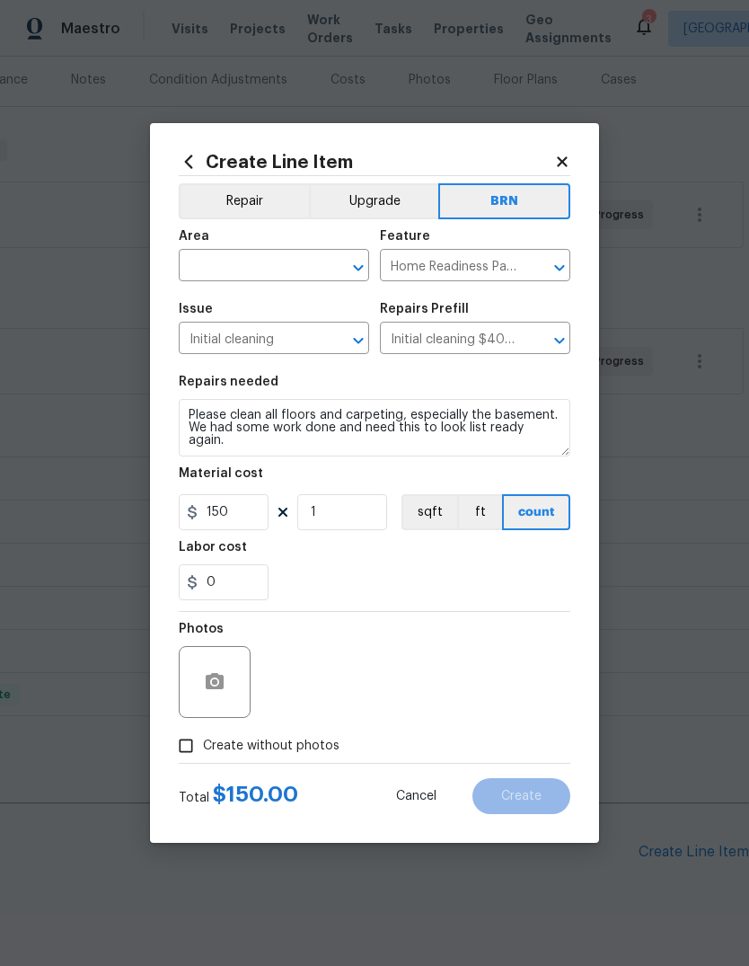
click at [246, 278] on input "text" at bounding box center [249, 267] width 140 height 28
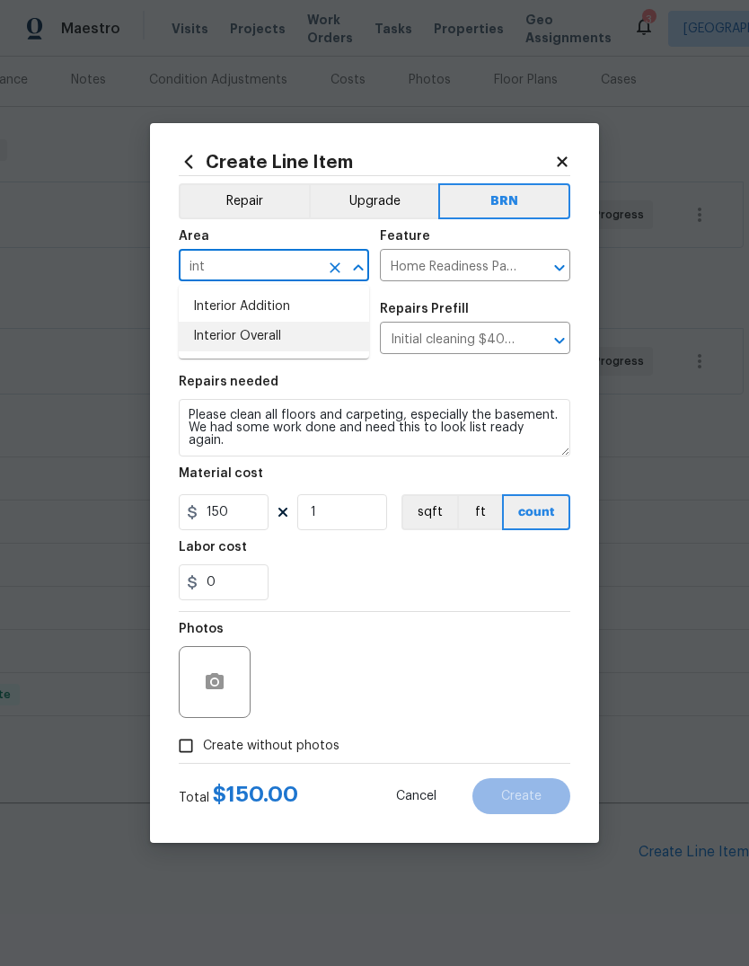
click at [283, 340] on li "Interior Overall" at bounding box center [274, 337] width 190 height 30
type input "Interior Overall"
click at [492, 577] on div "0" at bounding box center [375, 582] width 392 height 36
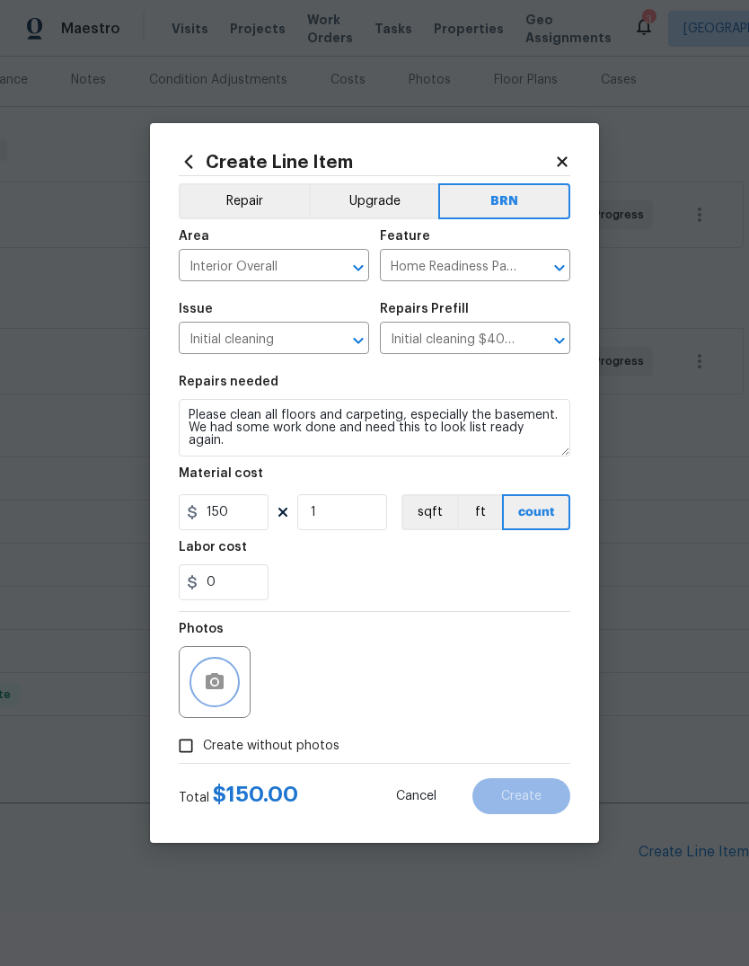
click at [202, 667] on button "button" at bounding box center [214, 681] width 43 height 43
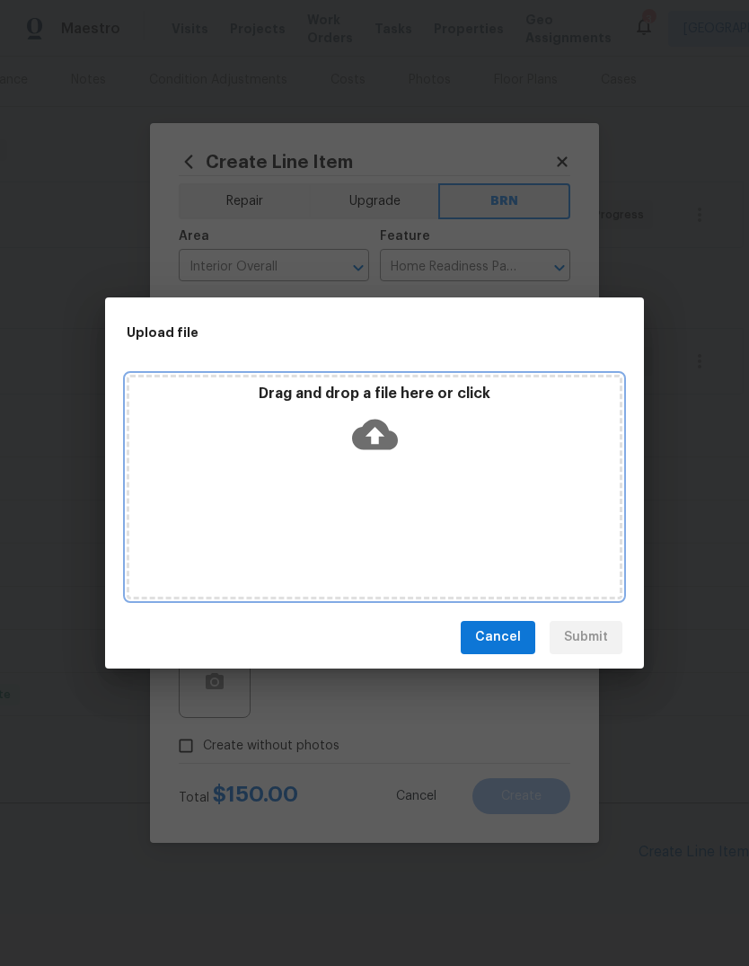
click at [484, 416] on div "Drag and drop a file here or click" at bounding box center [374, 423] width 491 height 77
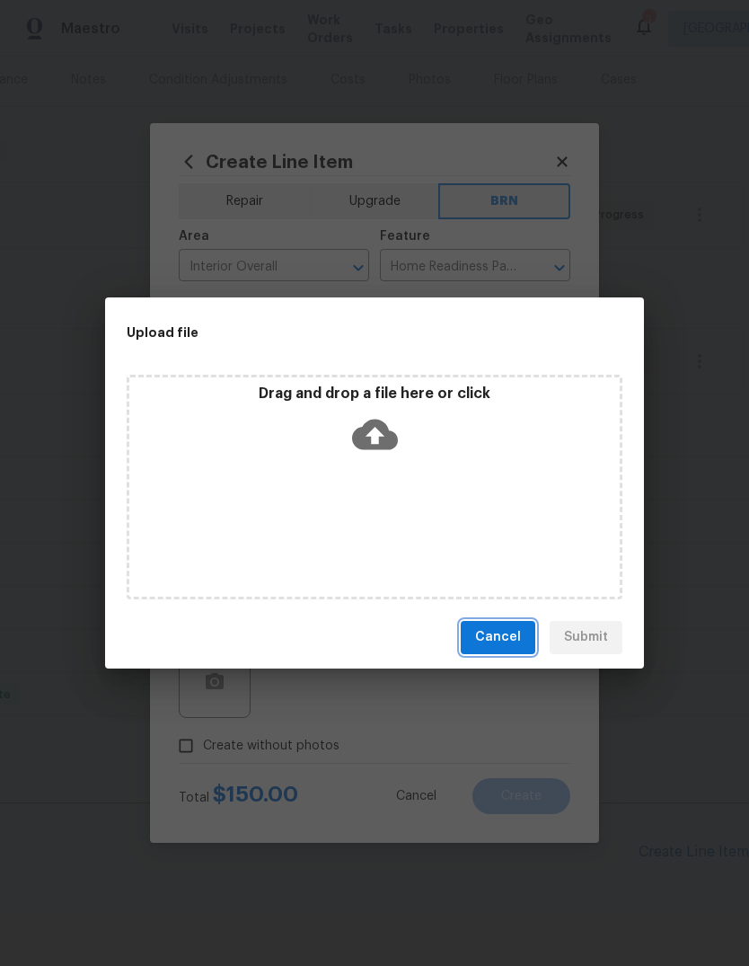
click at [500, 644] on span "Cancel" at bounding box center [498, 637] width 46 height 22
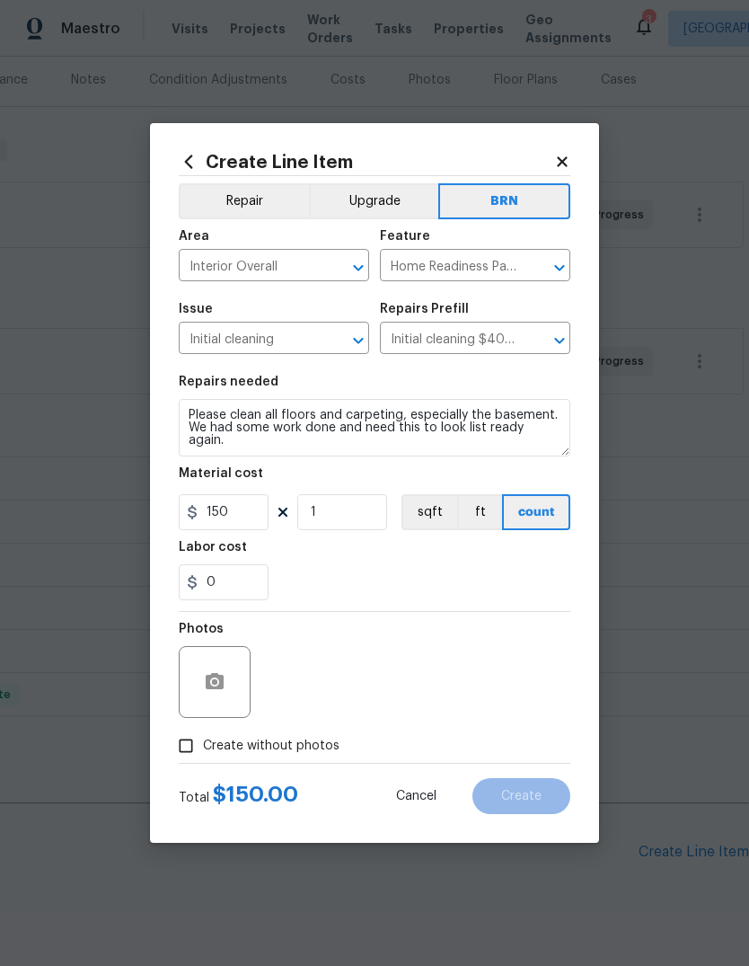
click at [199, 759] on input "Create without photos" at bounding box center [186, 746] width 34 height 34
checkbox input "true"
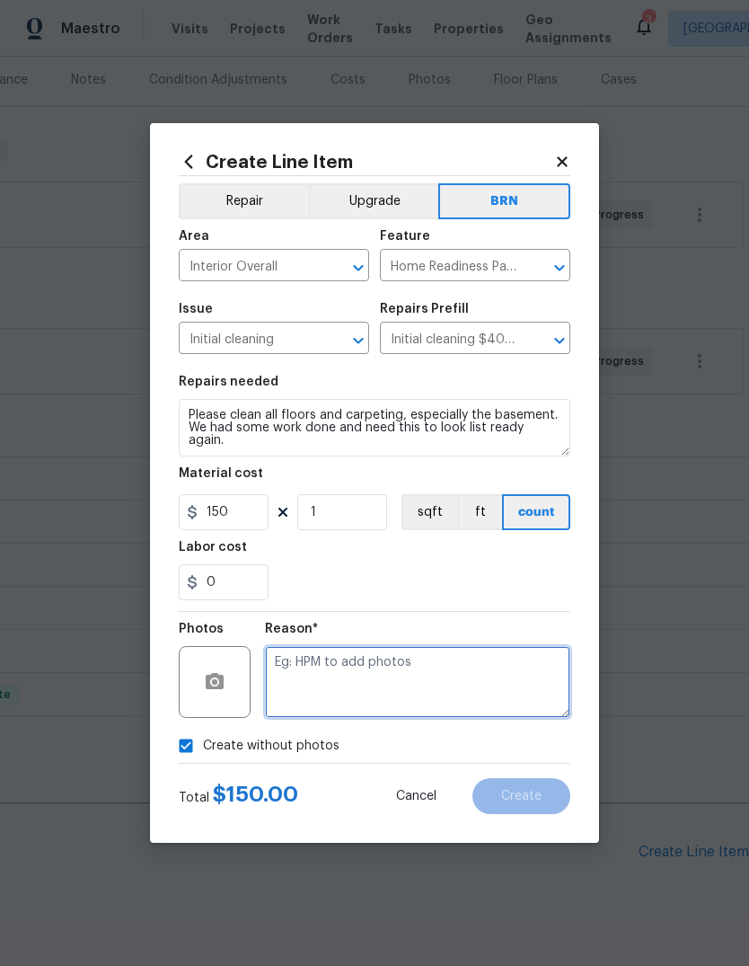
click at [464, 653] on textarea at bounding box center [417, 682] width 305 height 72
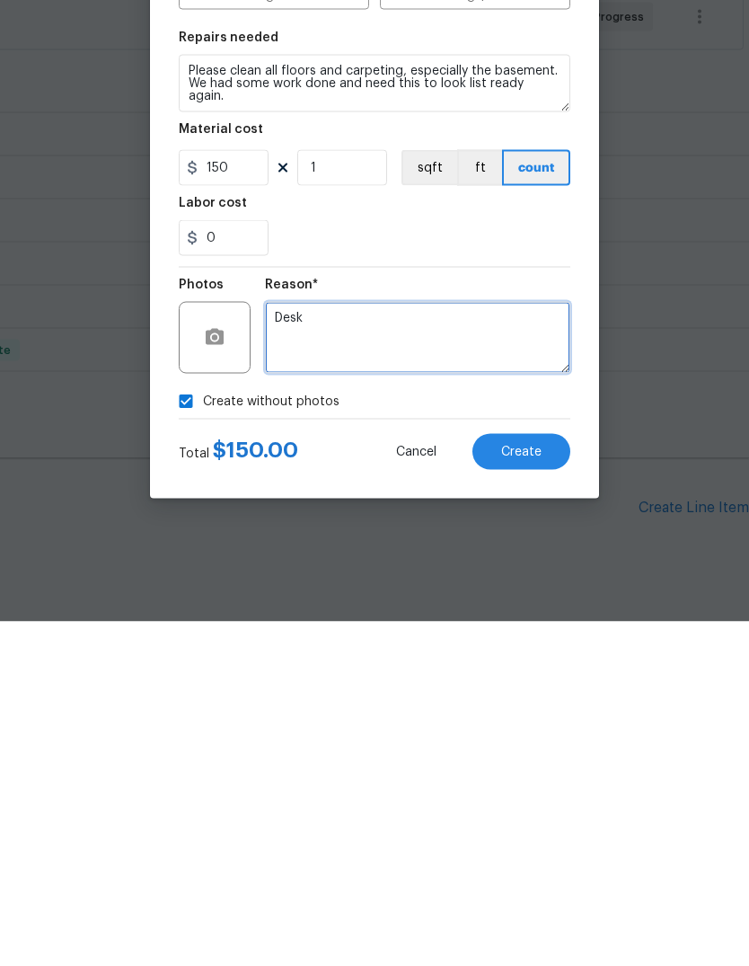
type textarea "Desk"
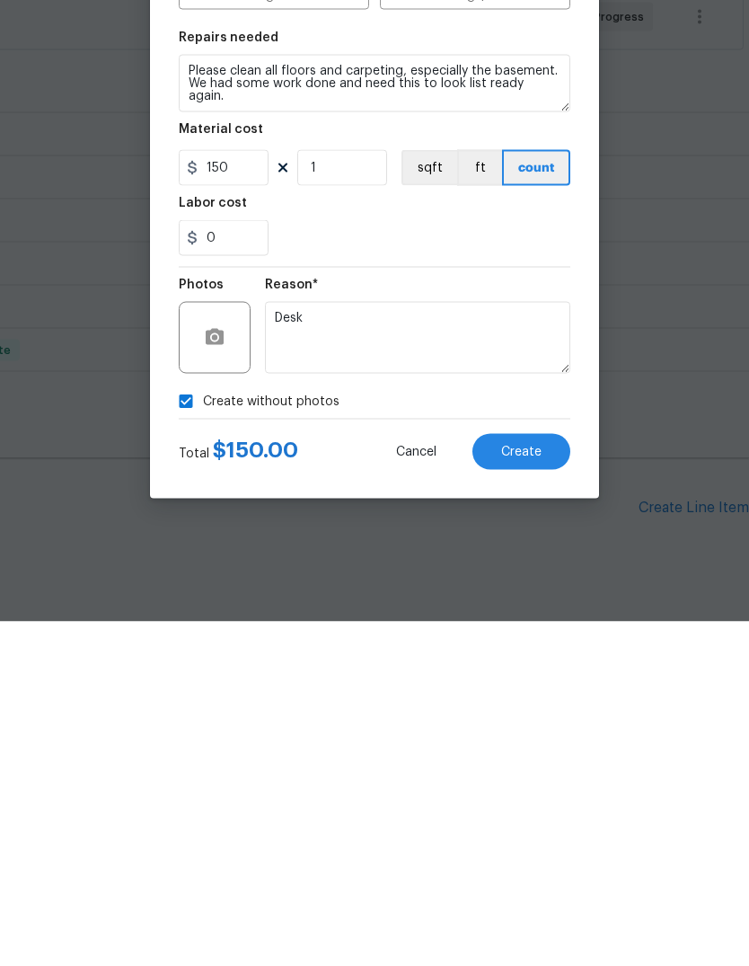
click at [524, 778] on button "Create" at bounding box center [522, 796] width 98 height 36
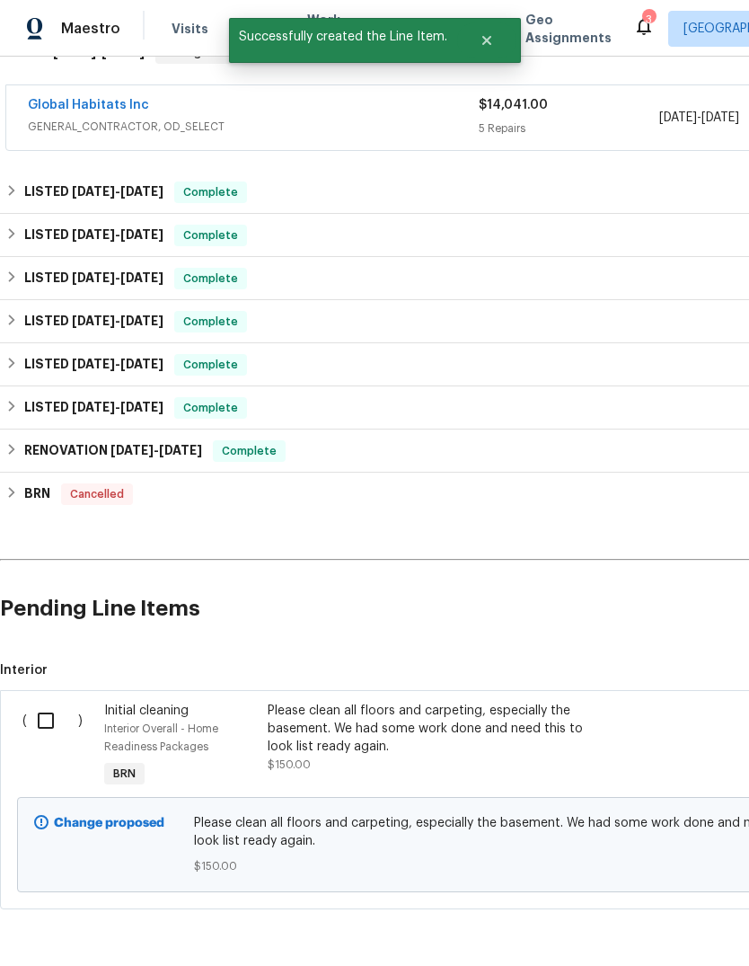
scroll to position [462, 0]
click at [45, 703] on input "checkbox" at bounding box center [52, 722] width 51 height 38
checkbox input "true"
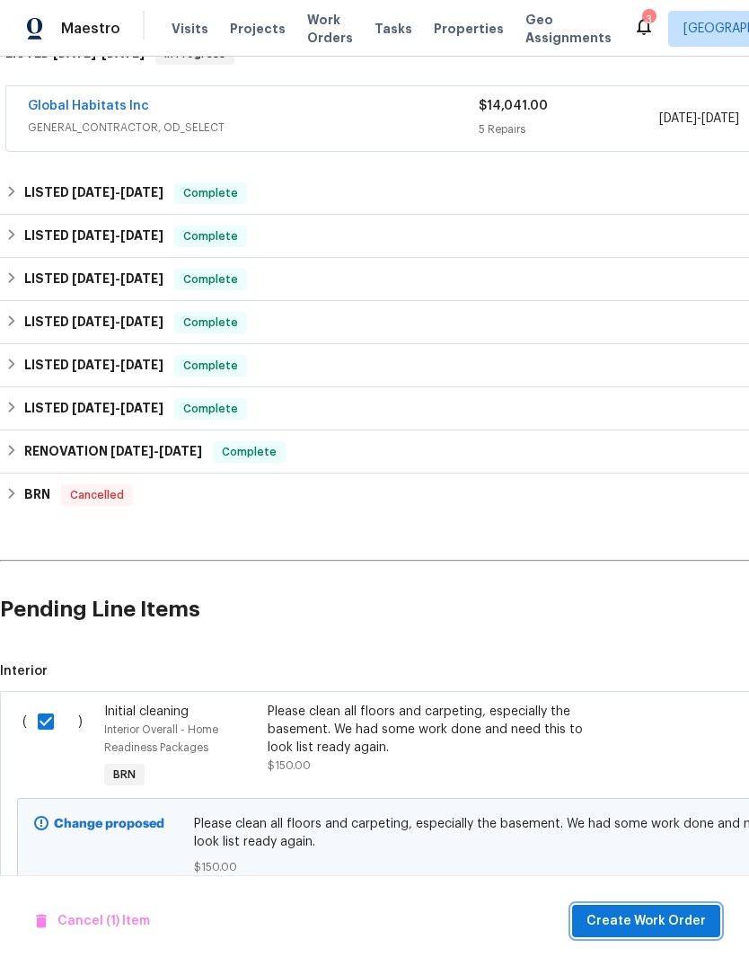
click at [652, 912] on span "Create Work Order" at bounding box center [646, 921] width 119 height 22
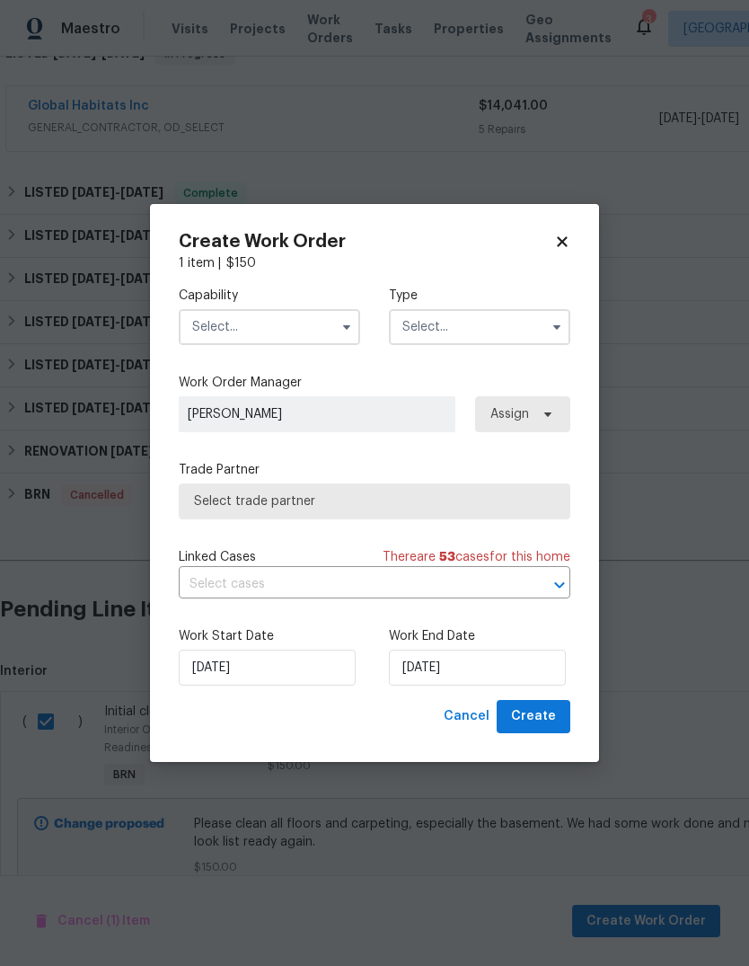
click at [310, 321] on input "text" at bounding box center [269, 327] width 181 height 36
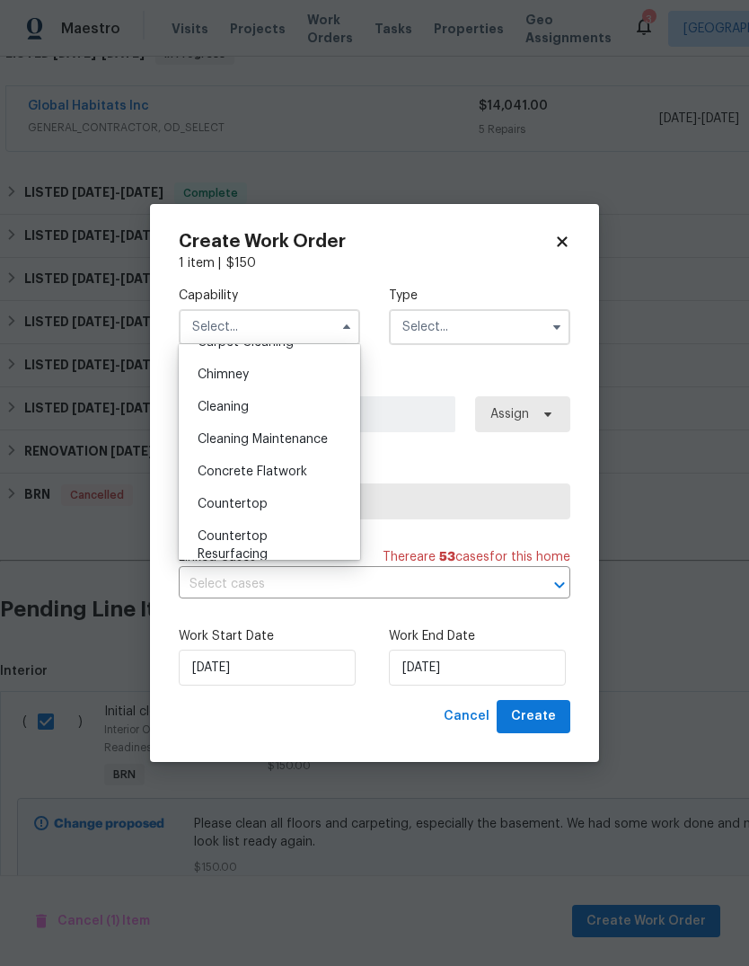
scroll to position [196, 0]
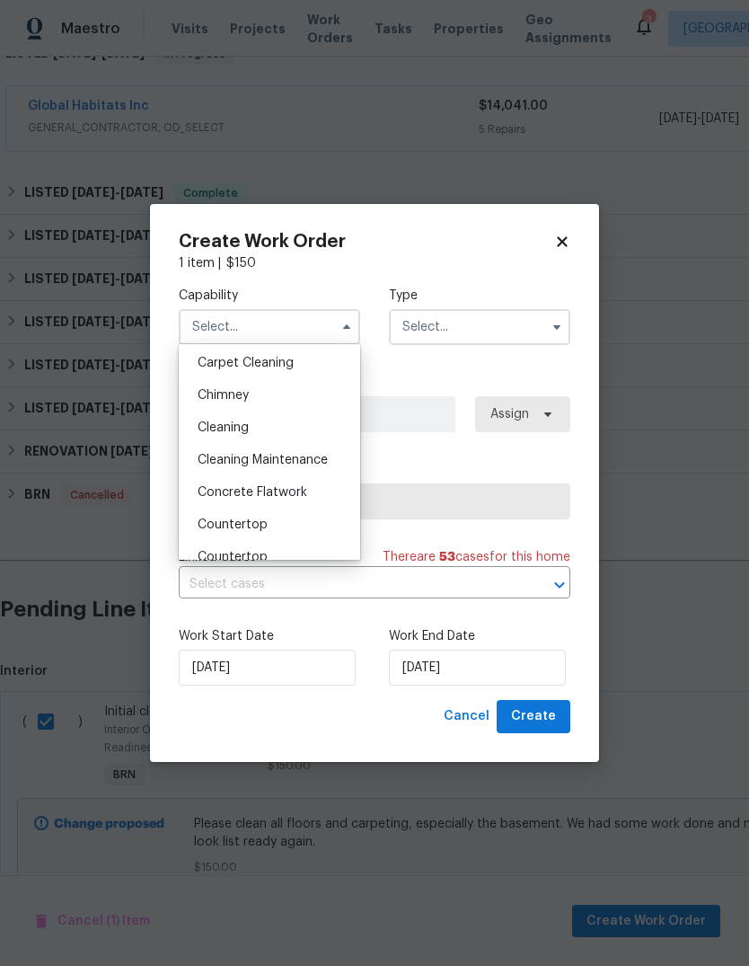
click at [288, 412] on div "Cleaning" at bounding box center [269, 427] width 172 height 32
type input "Cleaning"
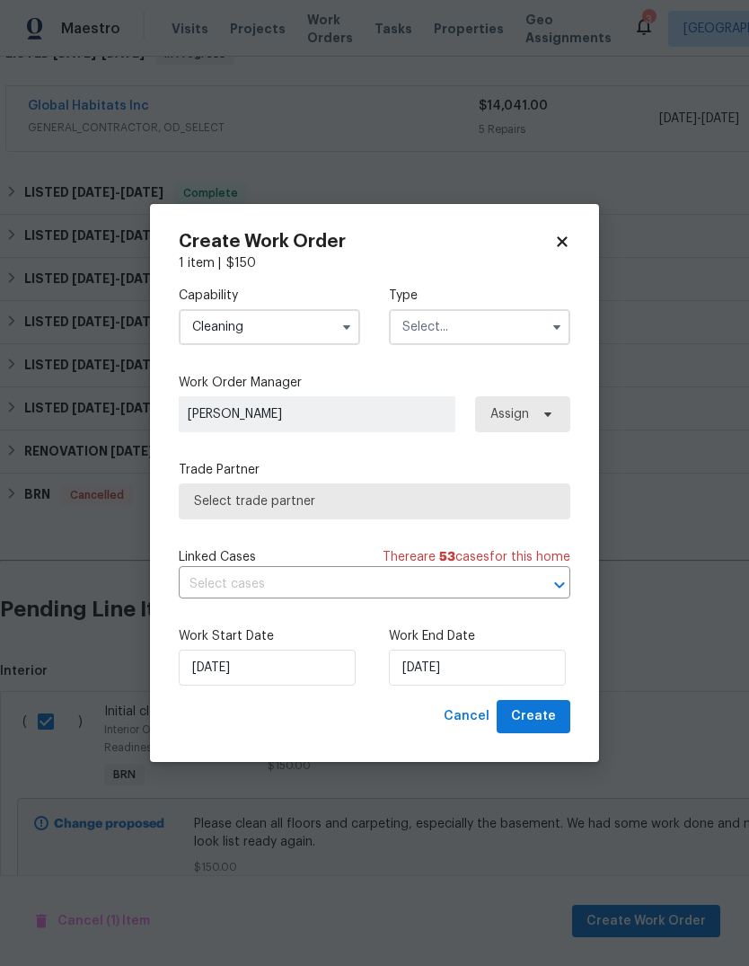
click at [509, 323] on input "text" at bounding box center [479, 327] width 181 height 36
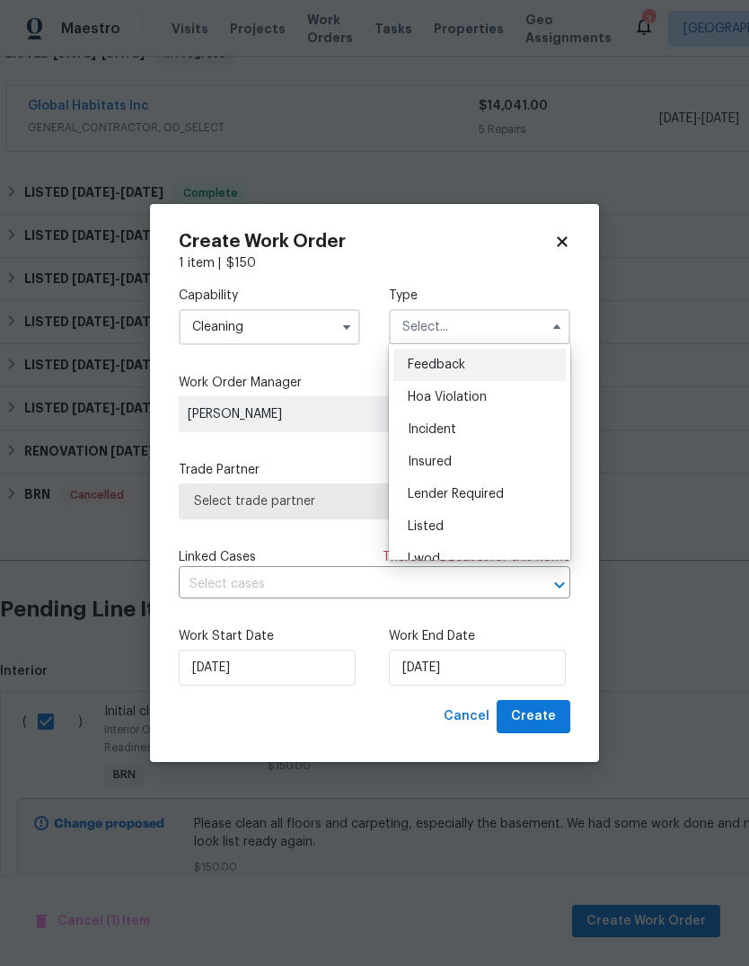
click at [468, 521] on div "Listed" at bounding box center [480, 526] width 172 height 32
type input "Listed"
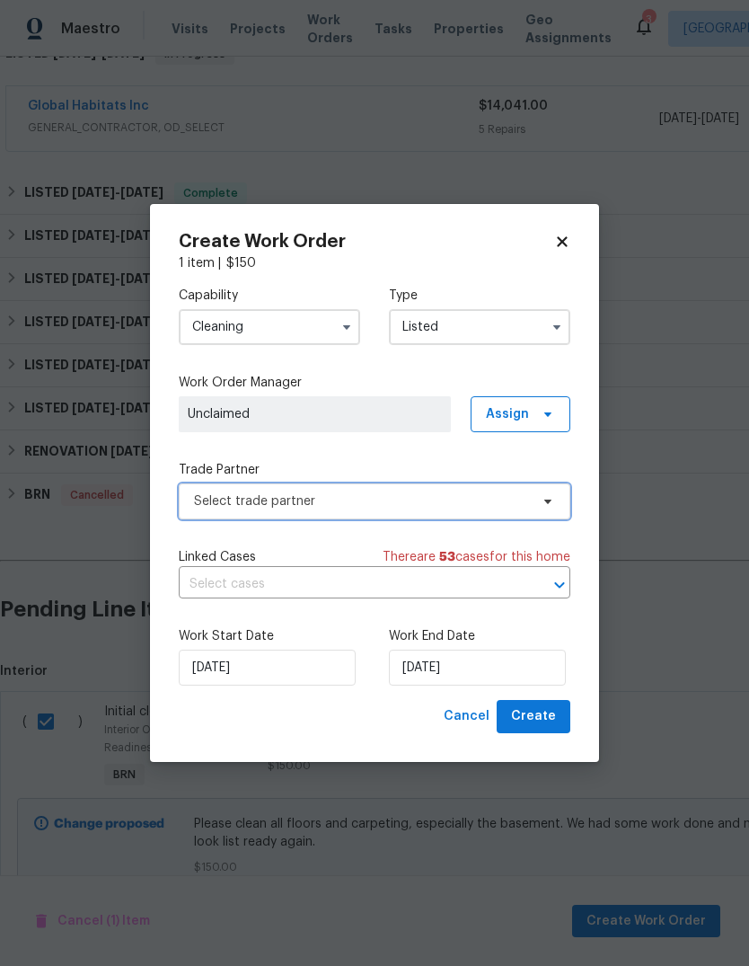
click at [381, 494] on span "Select trade partner" at bounding box center [361, 501] width 335 height 18
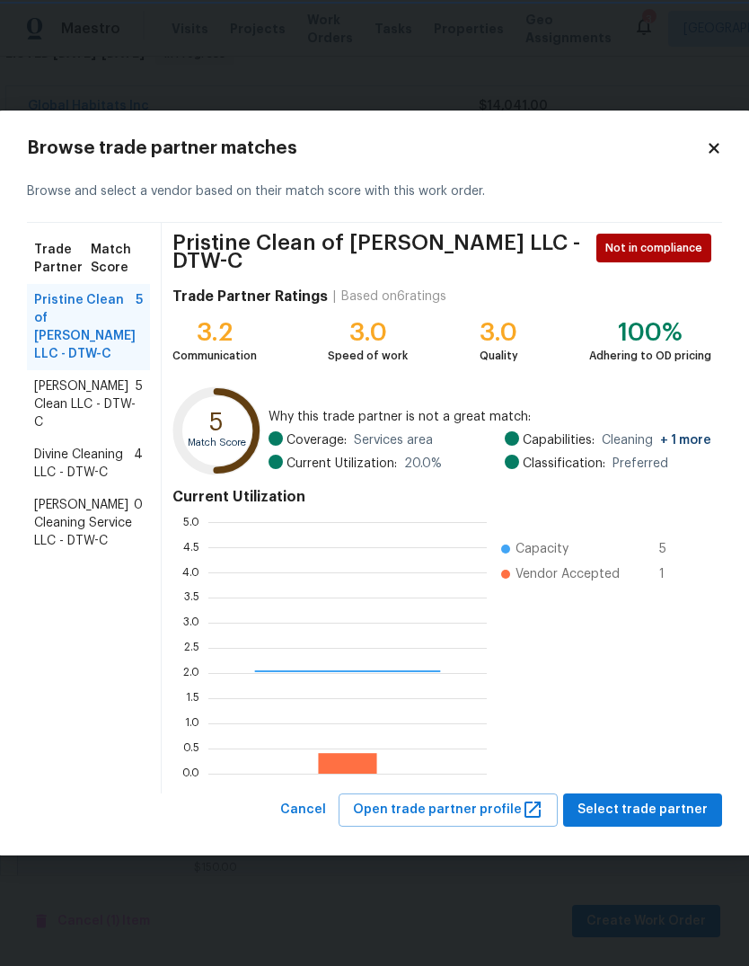
scroll to position [252, 279]
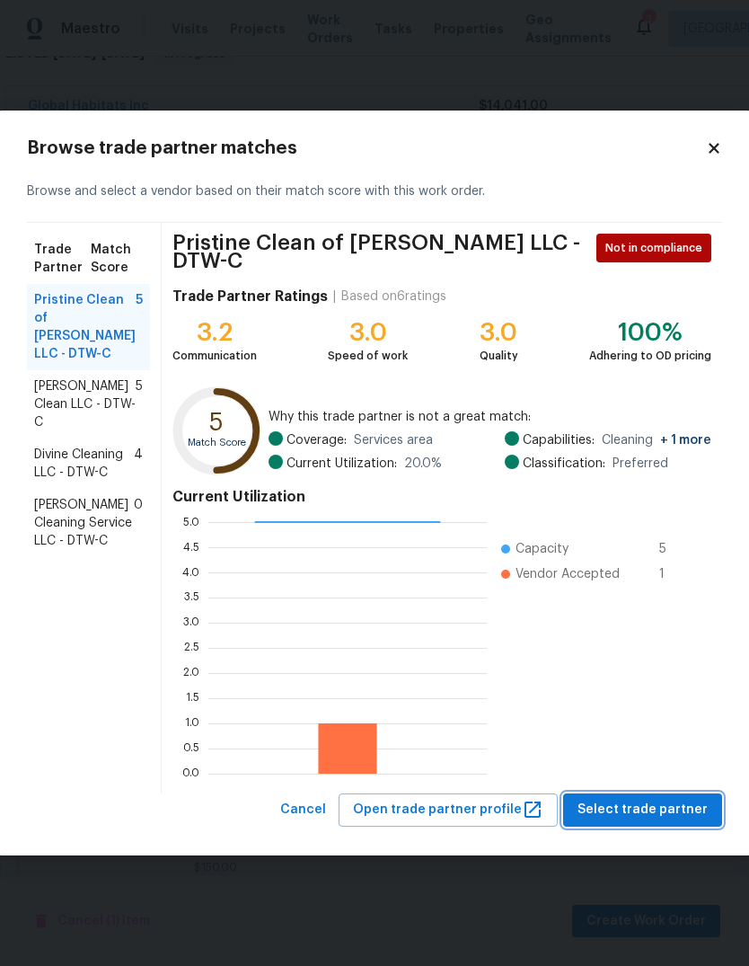
click at [652, 808] on span "Select trade partner" at bounding box center [643, 810] width 130 height 22
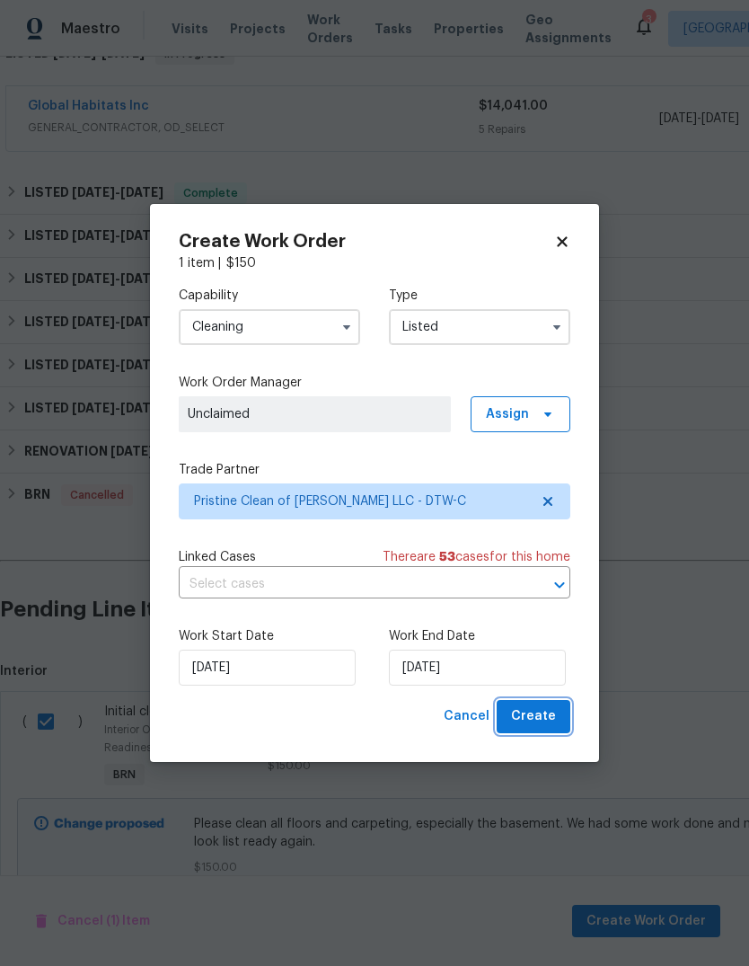
click at [548, 710] on span "Create" at bounding box center [533, 716] width 45 height 22
checkbox input "false"
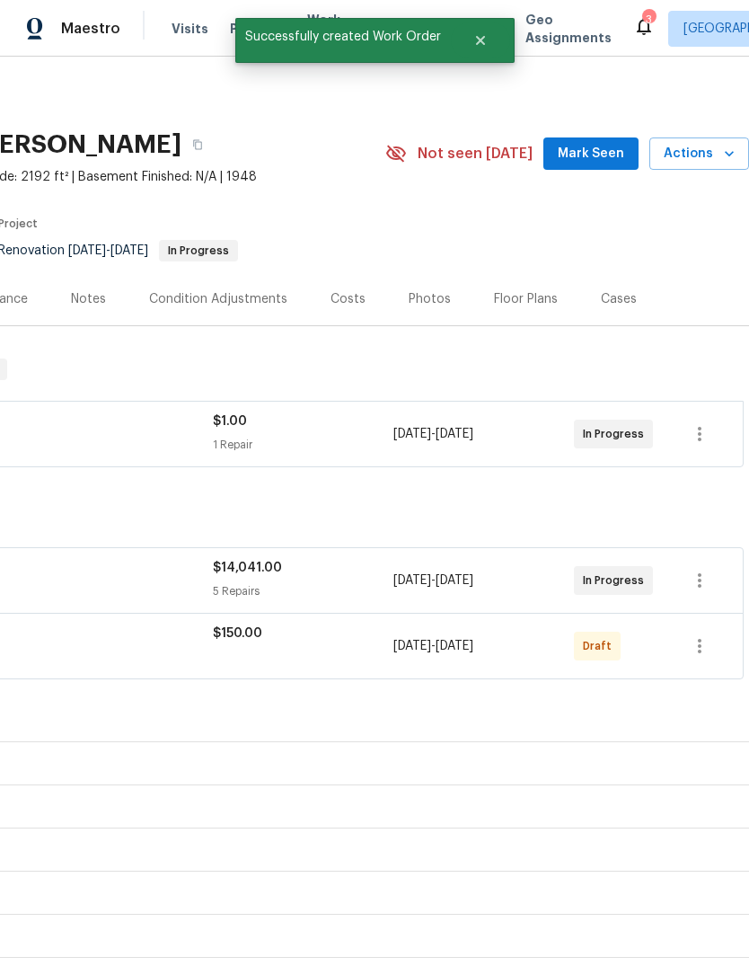
scroll to position [0, 266]
click at [705, 635] on icon "button" at bounding box center [700, 646] width 22 height 22
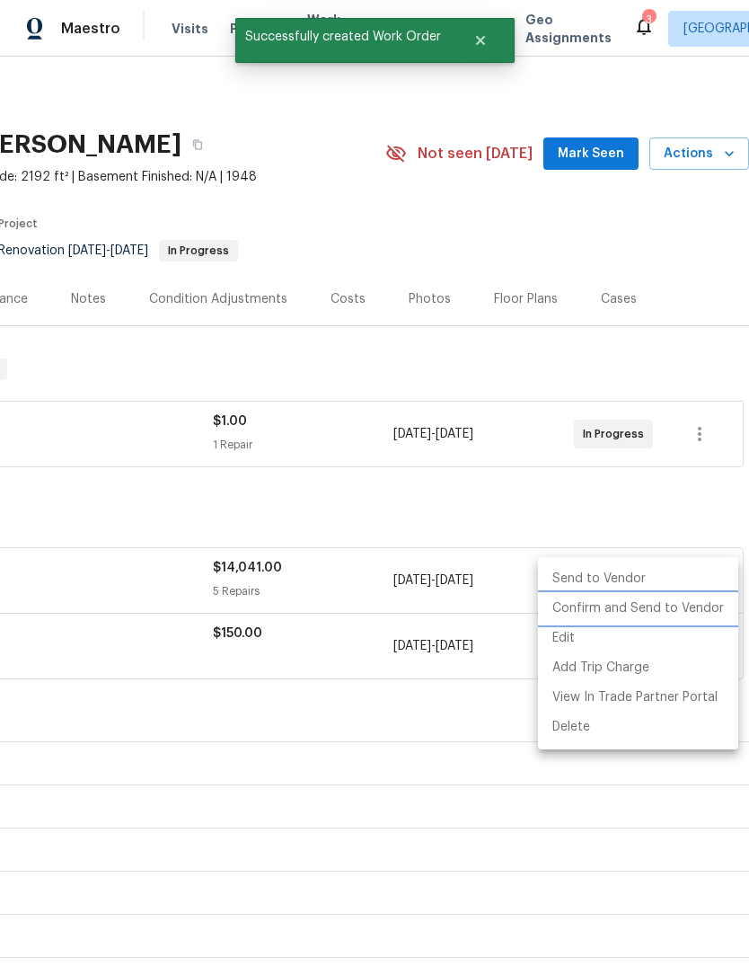
click at [688, 604] on li "Confirm and Send to Vendor" at bounding box center [638, 609] width 200 height 30
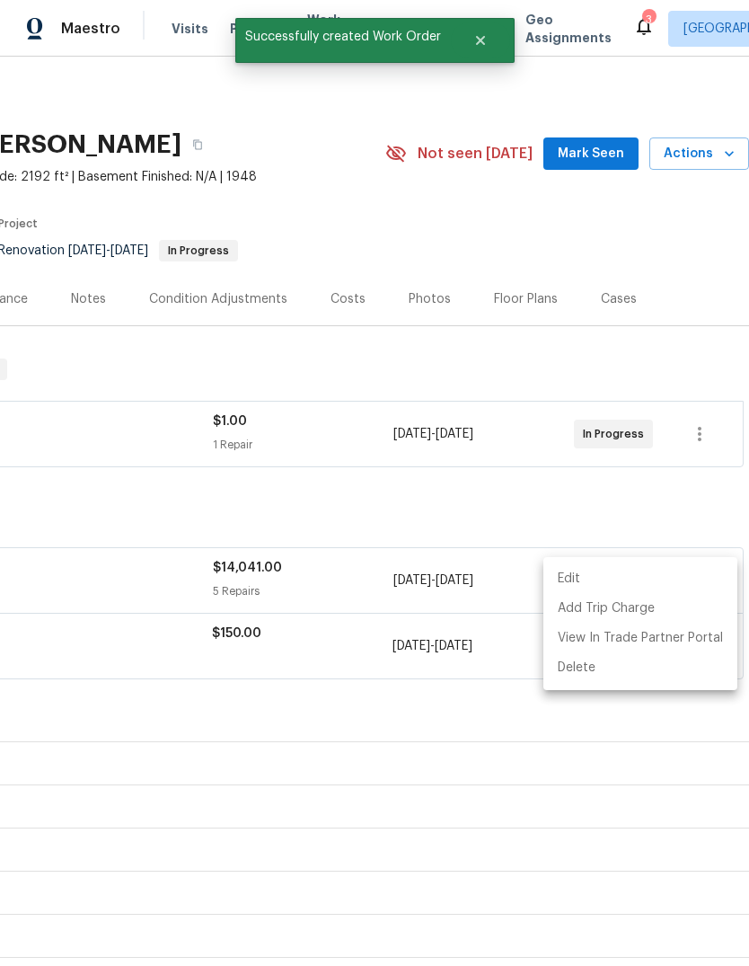
click at [488, 631] on div at bounding box center [374, 483] width 749 height 966
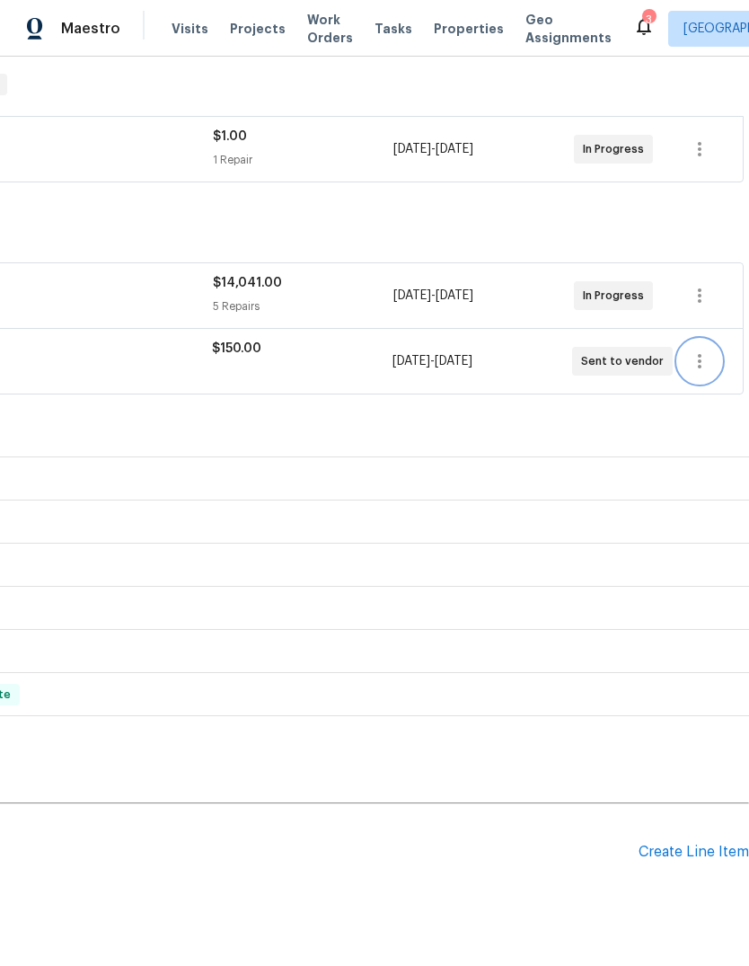
scroll to position [285, 266]
click at [696, 844] on div "Create Line Item" at bounding box center [694, 852] width 111 height 17
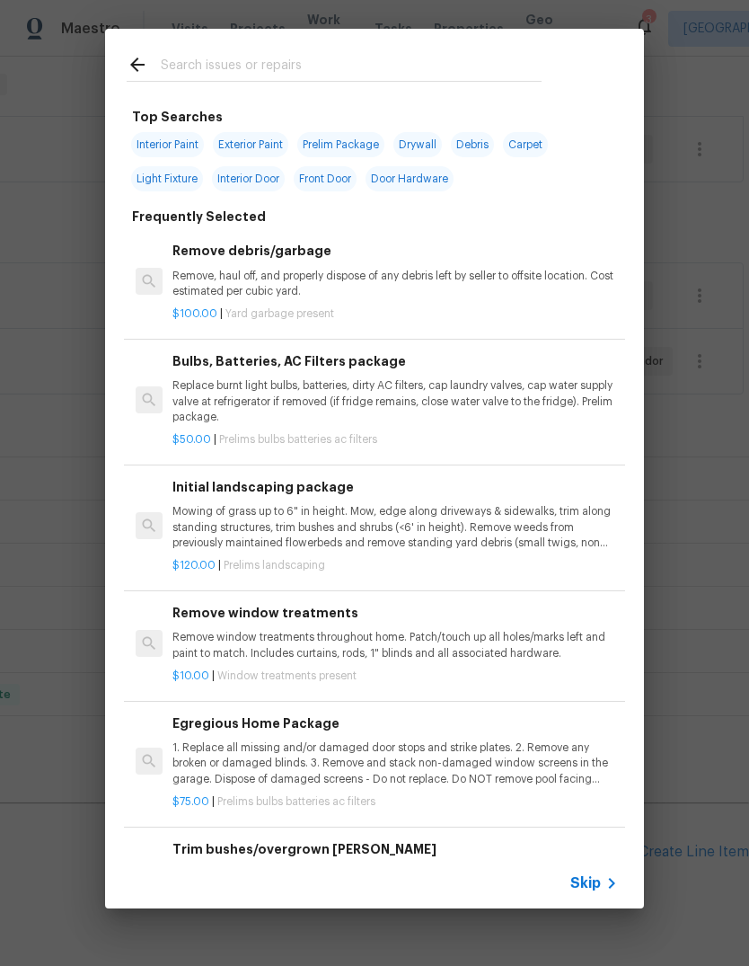
click at [338, 65] on input "text" at bounding box center [351, 67] width 381 height 27
type input "Landscap"
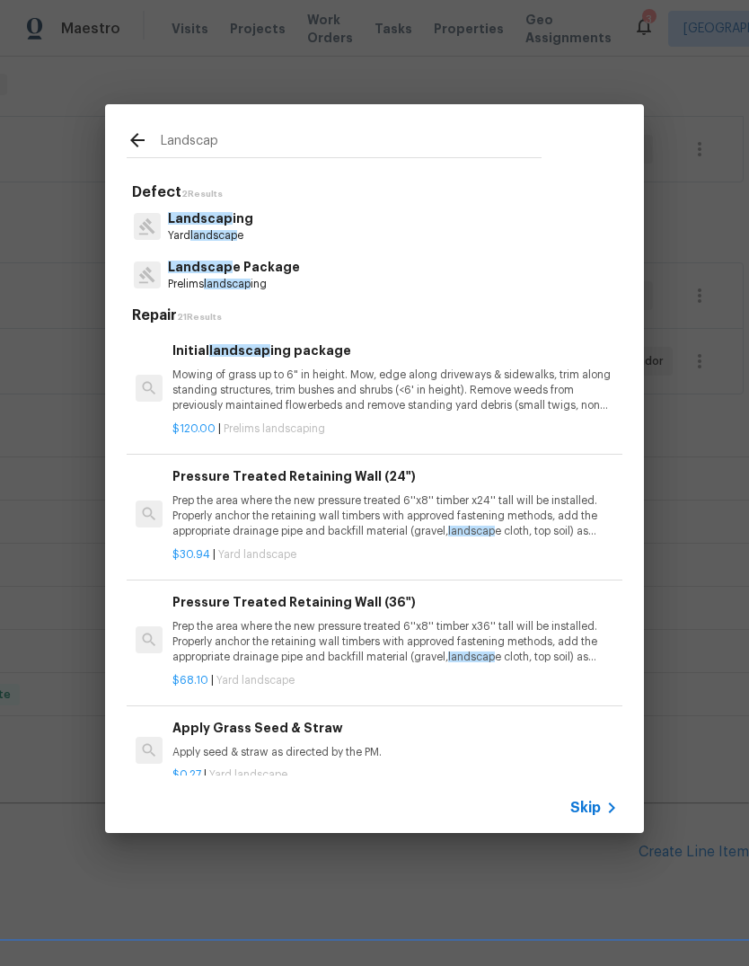
click at [499, 369] on p "Mowing of grass up to 6" in height. Mow, edge along driveways & sidewalks, trim…" at bounding box center [395, 390] width 446 height 46
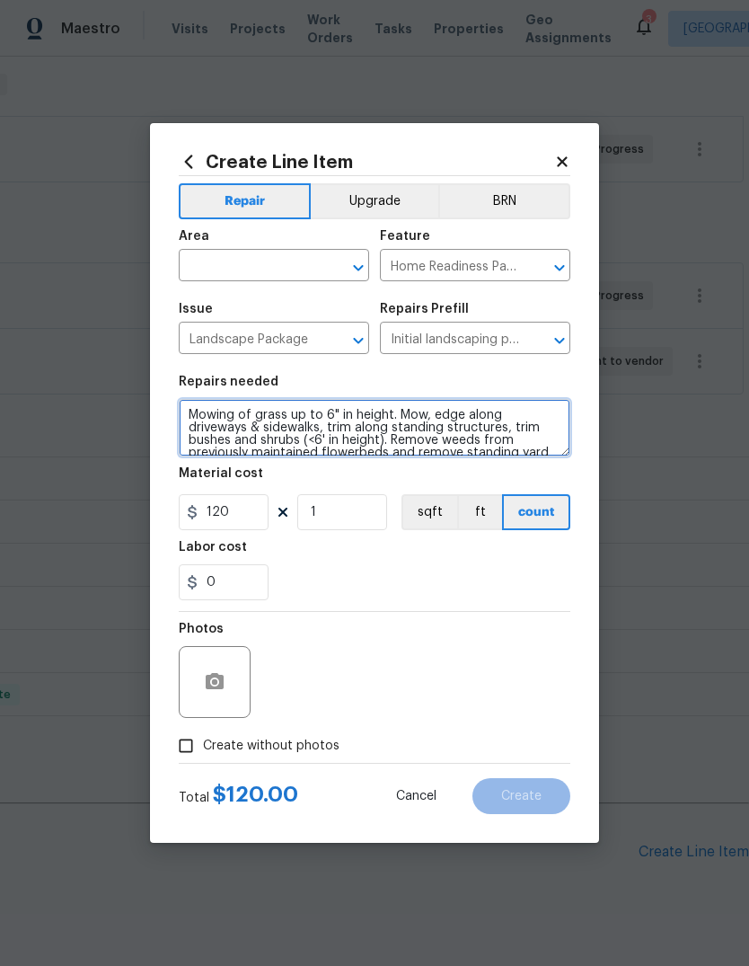
click at [425, 426] on textarea "Mowing of grass up to 6" in height. Mow, edge along driveways & sidewalks, trim…" at bounding box center [375, 427] width 392 height 57
click at [424, 426] on textarea "Mowing of grass up to 6" in height. Mow, edge along driveways & sidewalks, trim…" at bounding box center [375, 427] width 392 height 57
click at [431, 423] on textarea "Mowing of grass up to 6" in height. Mow, edge along driveways & sidewalks, trim…" at bounding box center [375, 427] width 392 height 57
click at [430, 422] on textarea "Mowing of grass up to 6" in height. Mow, edge along driveways & sidewalks, trim…" at bounding box center [375, 427] width 392 height 57
click at [440, 432] on textarea "Mowing of grass up to 6" in height. Mow, edge along driveways & sidewalks, trim…" at bounding box center [375, 427] width 392 height 57
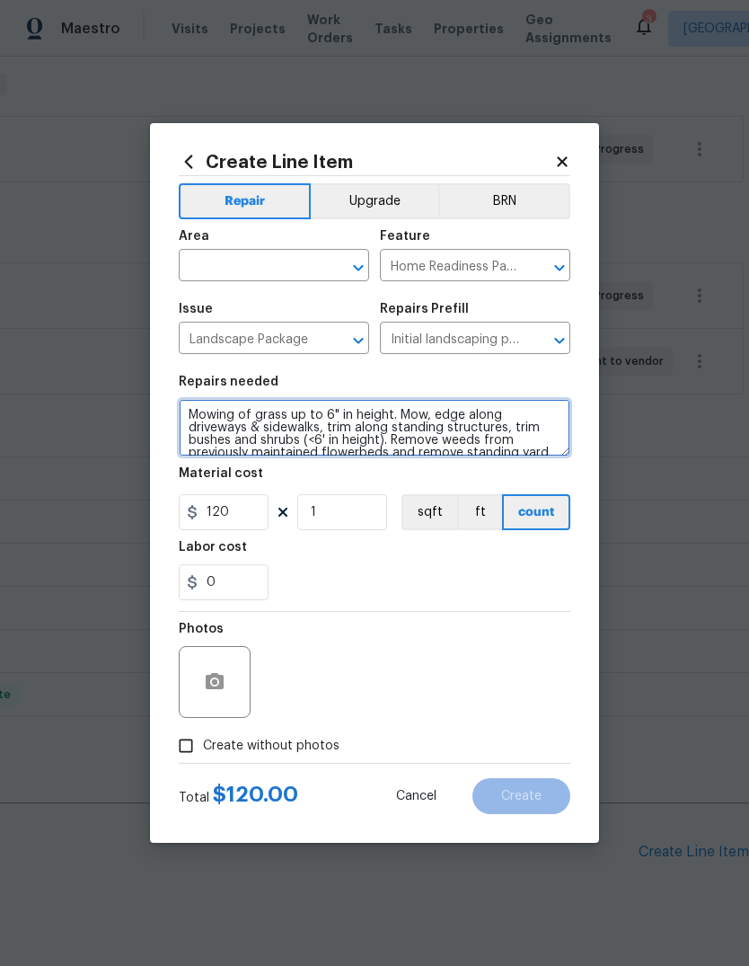
paste textarea "Thanks for the question. I'm thinking we rototill the ground (already quite har…"
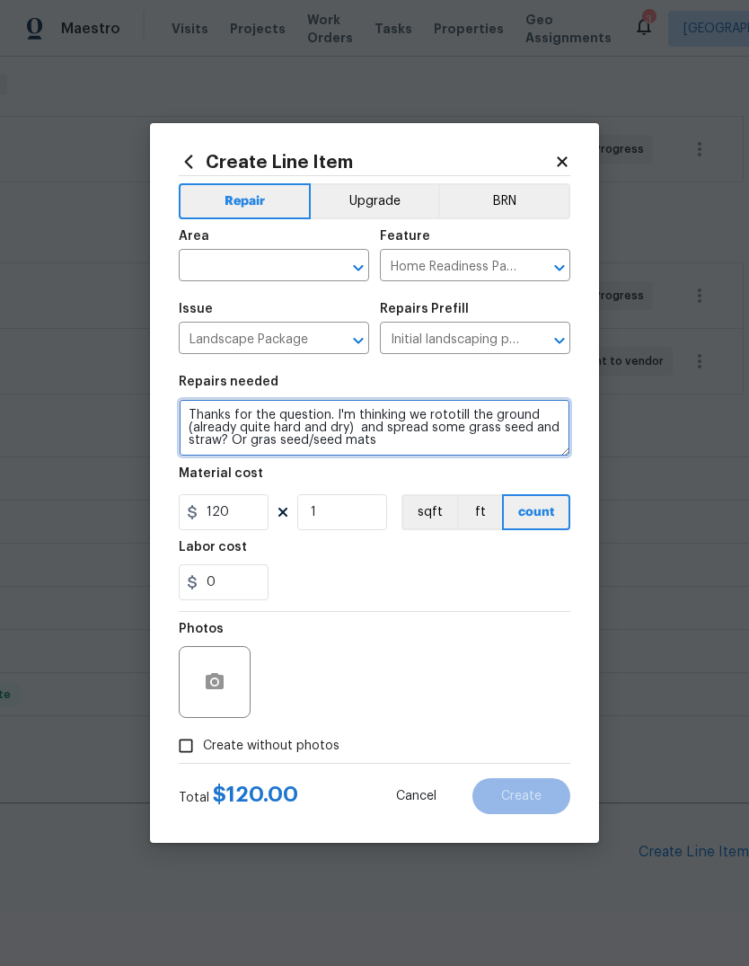
click at [323, 411] on textarea "Thanks for the question. I'm thinking we rototill the ground (already quite har…" at bounding box center [375, 427] width 392 height 57
click at [411, 413] on textarea "Thanks for the question. I'm thinking we rototill the ground (already quite har…" at bounding box center [375, 427] width 392 height 57
click at [290, 414] on textarea "rototill the ground (already quite hard and dry) and spread some grass seed and…" at bounding box center [375, 427] width 392 height 57
type textarea "Rototill the ground after sewer line repair and spread some grass seed or gras …"
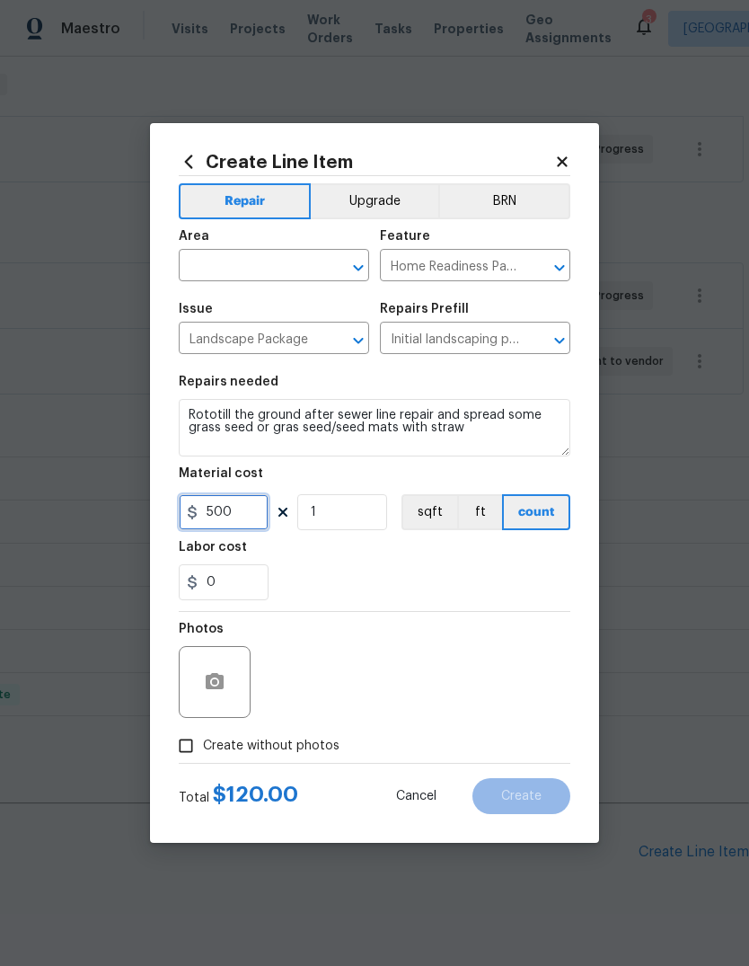
type input "500"
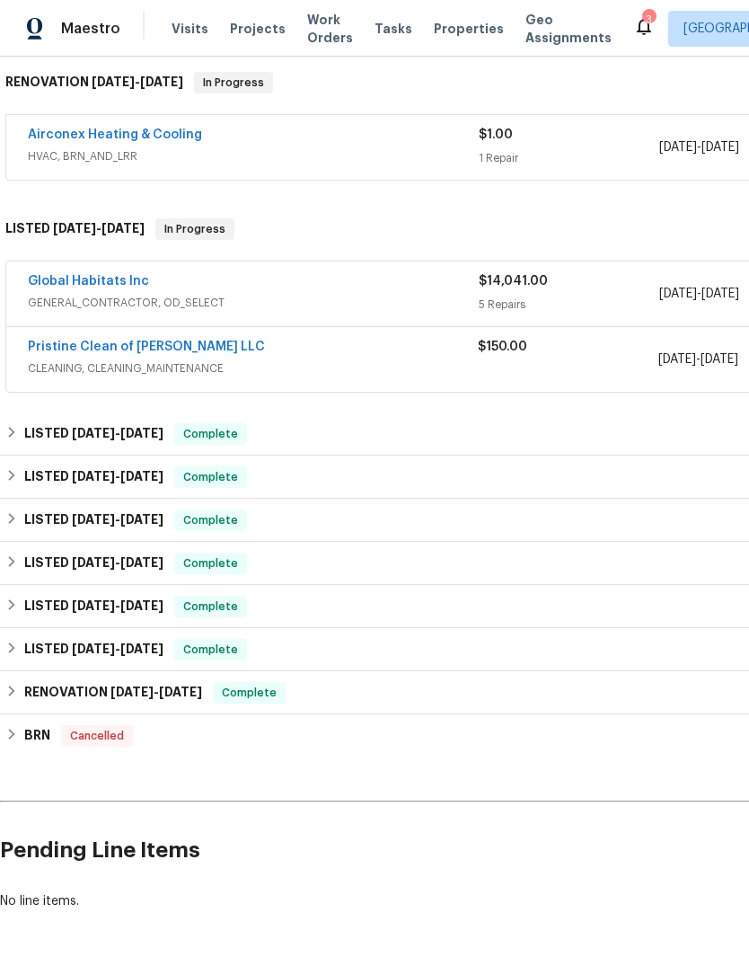
scroll to position [285, 0]
